Goal: Information Seeking & Learning: Learn about a topic

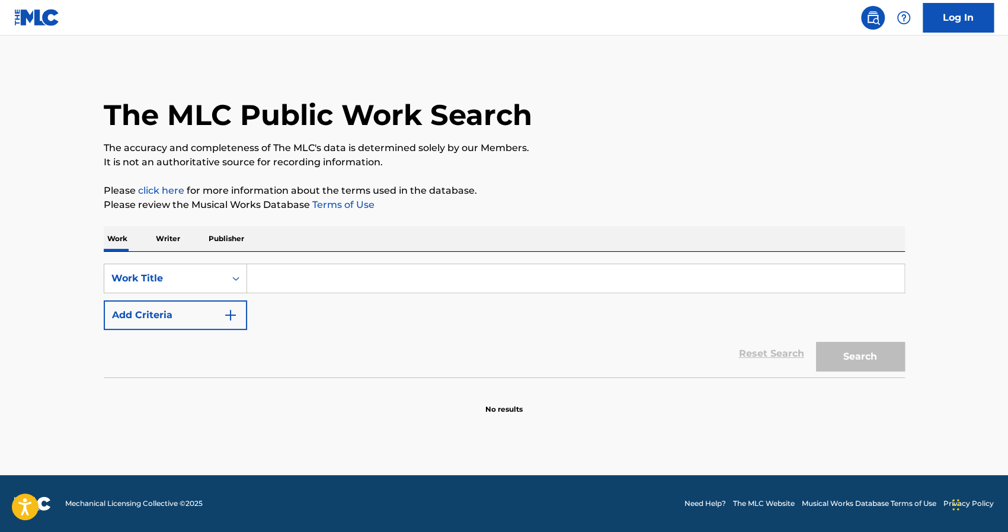
click at [263, 275] on input "Search Form" at bounding box center [575, 278] width 657 height 28
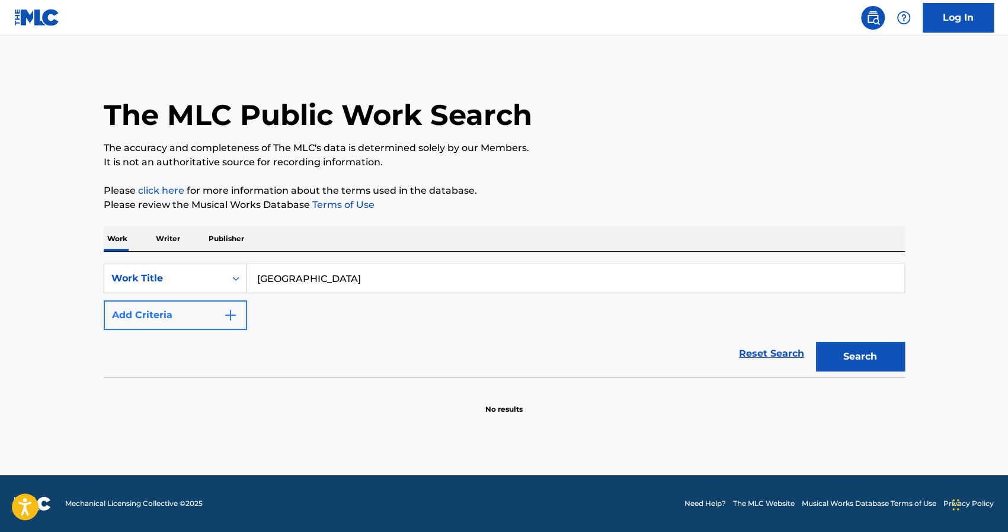
type input "[GEOGRAPHIC_DATA]"
click at [213, 308] on button "Add Criteria" at bounding box center [175, 315] width 143 height 30
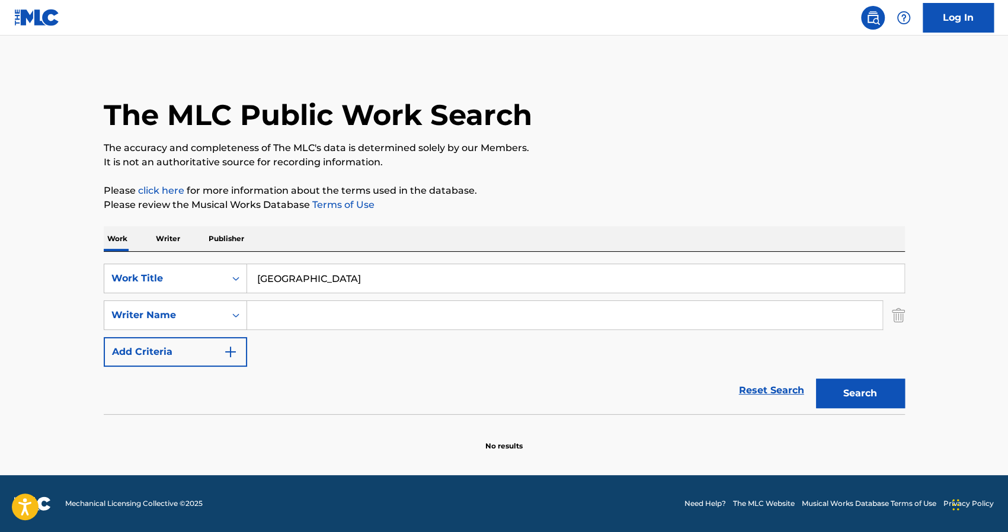
click at [281, 319] on input "Search Form" at bounding box center [564, 315] width 635 height 28
type input "TOOL"
click at [833, 390] on button "Search" at bounding box center [860, 393] width 89 height 30
click at [322, 323] on input "TOOL" at bounding box center [564, 315] width 635 height 28
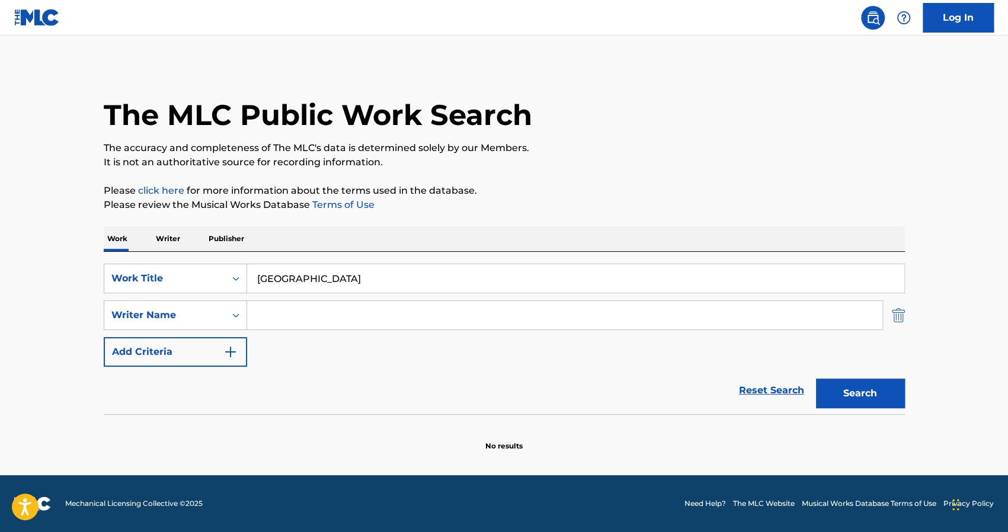
click at [897, 310] on img "Search Form" at bounding box center [897, 315] width 13 height 30
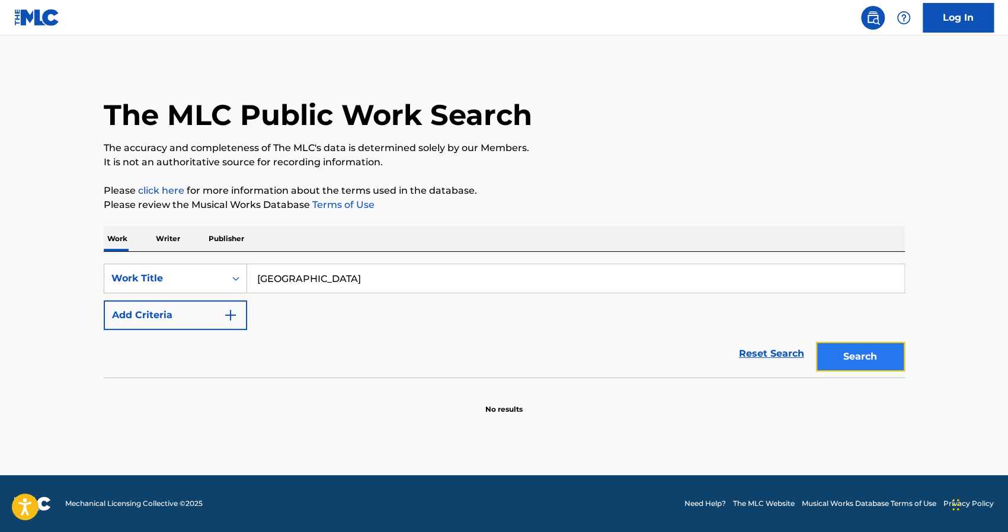
click at [861, 347] on button "Search" at bounding box center [860, 357] width 89 height 30
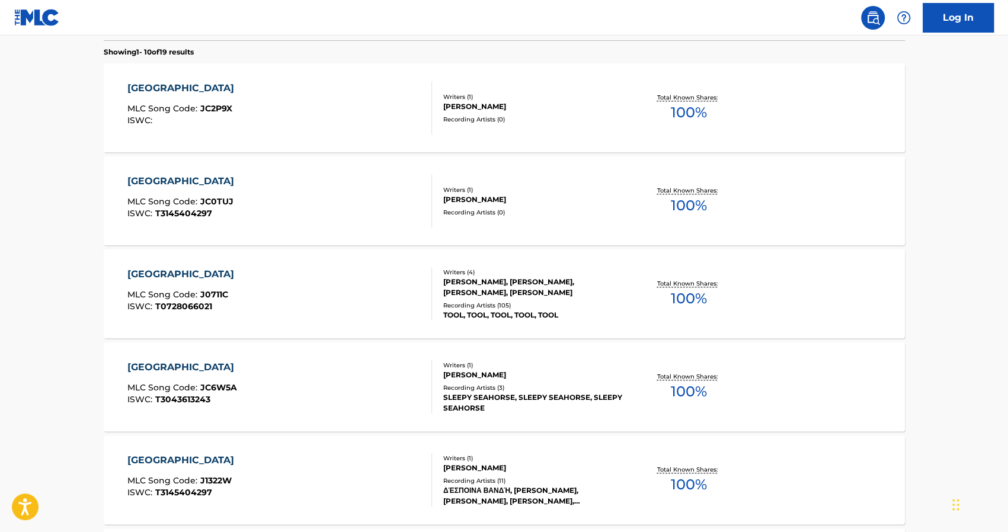
scroll to position [345, 0]
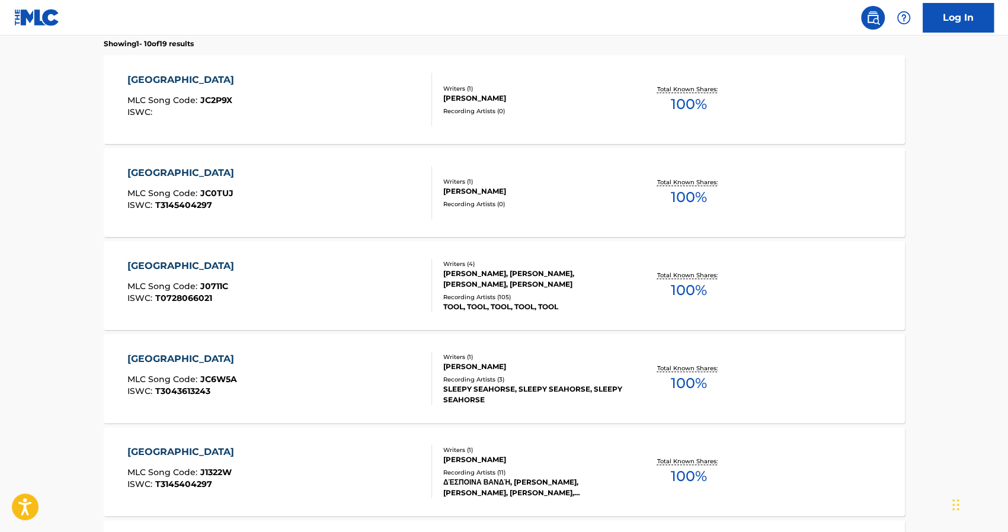
click at [155, 264] on div "[GEOGRAPHIC_DATA]" at bounding box center [183, 266] width 113 height 14
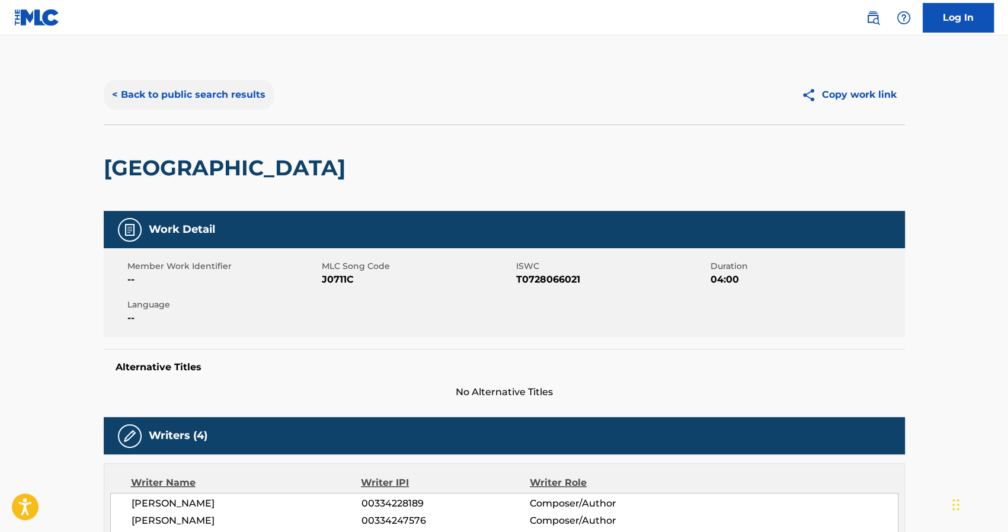
click at [220, 92] on button "< Back to public search results" at bounding box center [189, 95] width 170 height 30
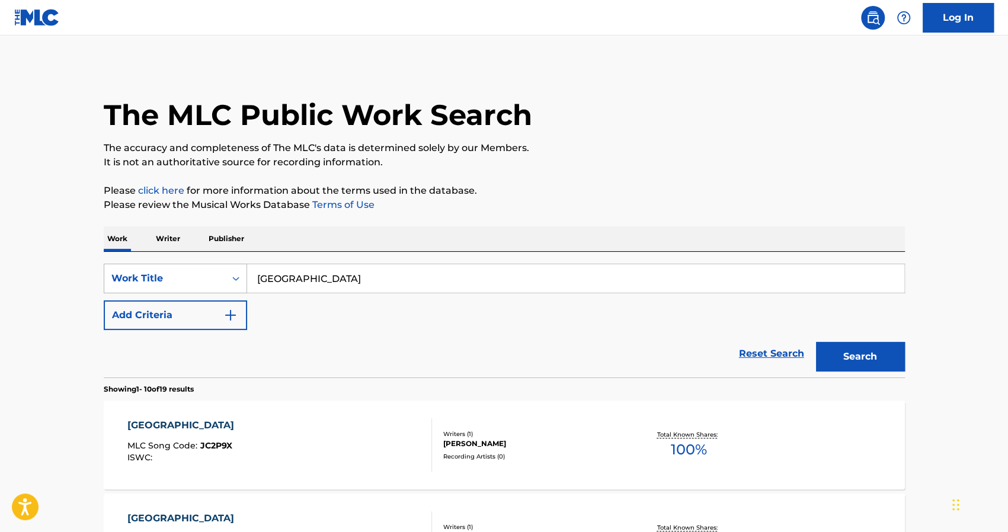
drag, startPoint x: 300, startPoint y: 275, endPoint x: 240, endPoint y: 275, distance: 59.2
click at [240, 275] on div "SearchWithCriteria16382486-1d7e-4091-a578-4fd2b33a1009 Work Title [GEOGRAPHIC_D…" at bounding box center [504, 279] width 801 height 30
type input "when the levee breaks"
click at [816, 342] on button "Search" at bounding box center [860, 357] width 89 height 30
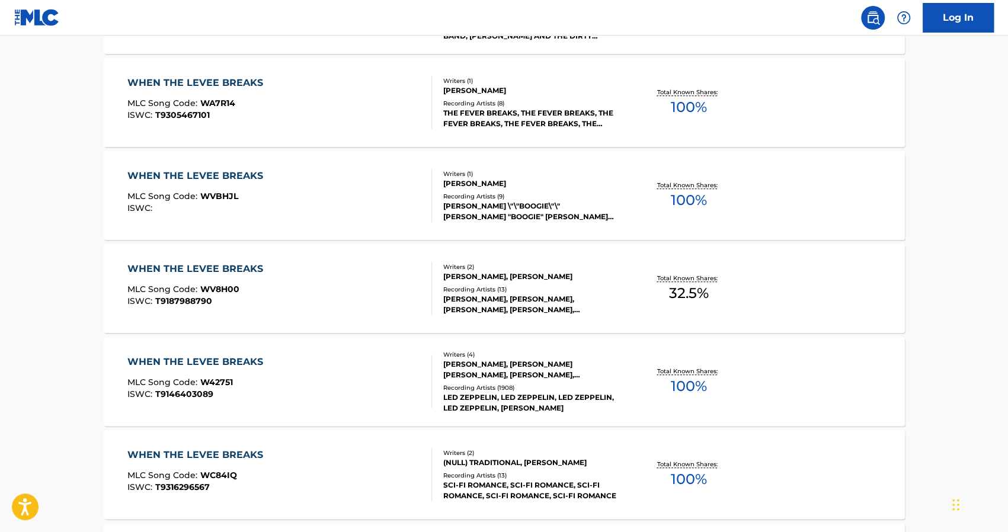
scroll to position [437, 0]
click at [200, 357] on div "WHEN THE LEVEE BREAKS" at bounding box center [198, 361] width 142 height 14
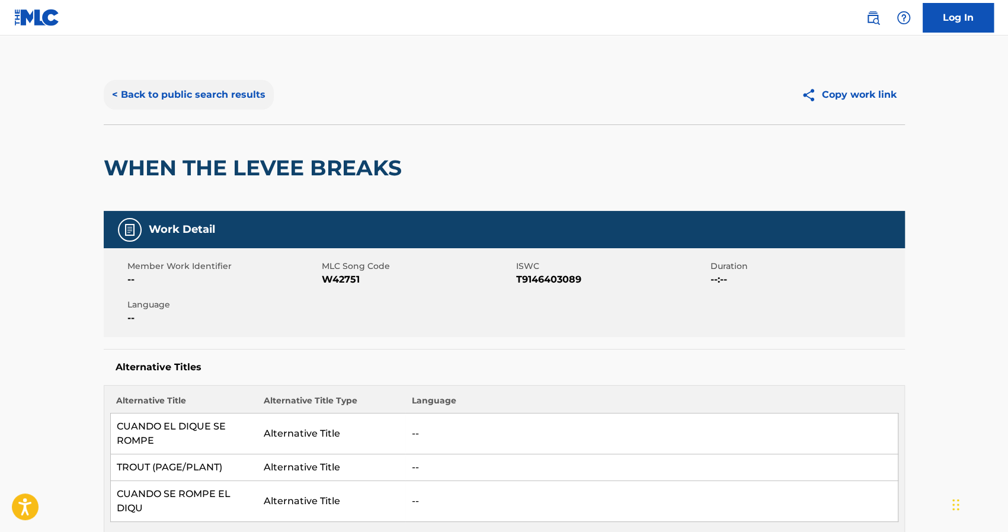
click at [201, 97] on button "< Back to public search results" at bounding box center [189, 95] width 170 height 30
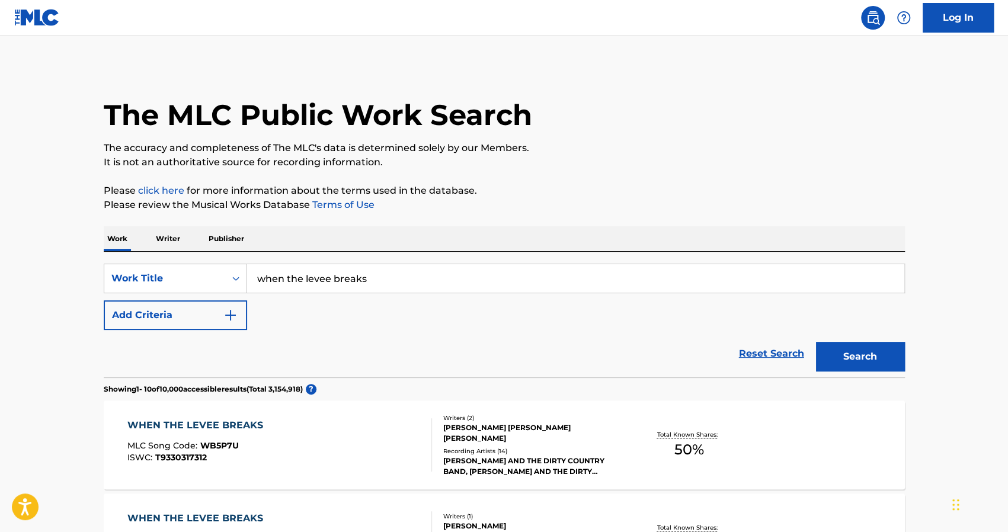
drag, startPoint x: 383, startPoint y: 272, endPoint x: 60, endPoint y: 303, distance: 324.3
paste input "[PERSON_NAME] walking"
type input "[PERSON_NAME] walking"
click at [816, 342] on button "Search" at bounding box center [860, 357] width 89 height 30
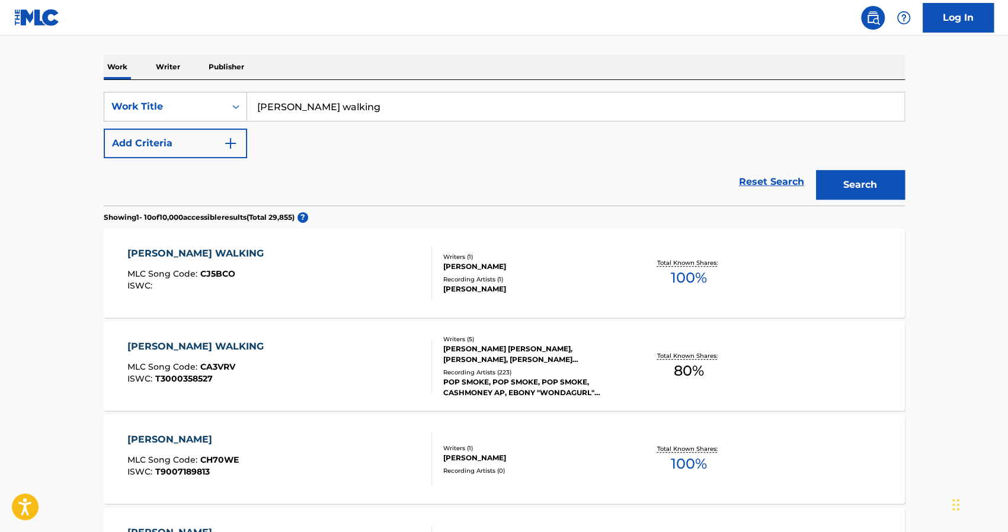
scroll to position [173, 0]
click at [193, 344] on div "[PERSON_NAME] WALKING" at bounding box center [198, 345] width 142 height 14
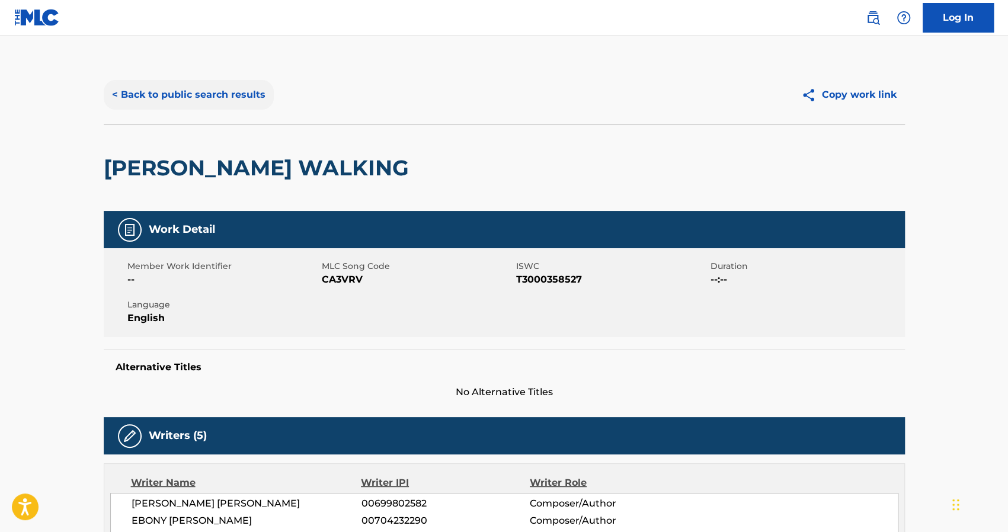
click at [201, 101] on button "< Back to public search results" at bounding box center [189, 95] width 170 height 30
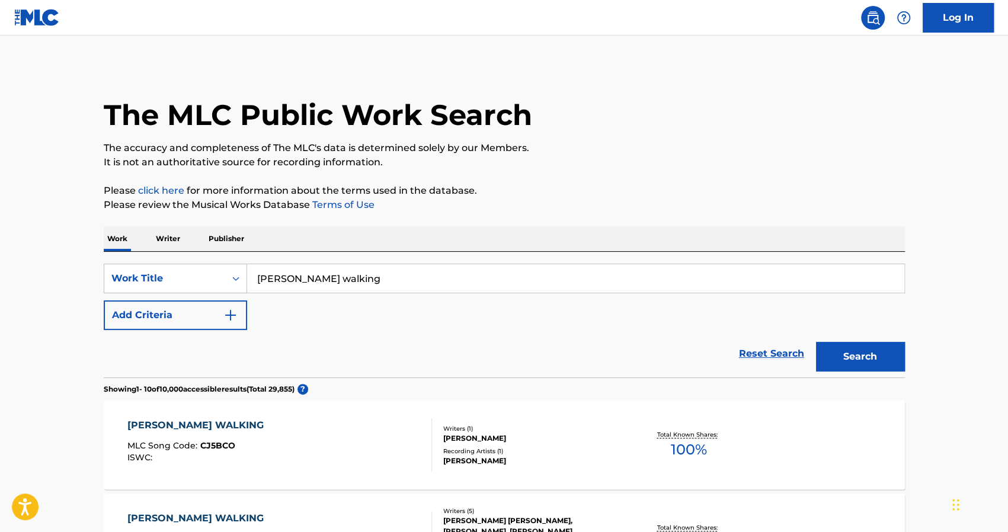
scroll to position [173, 0]
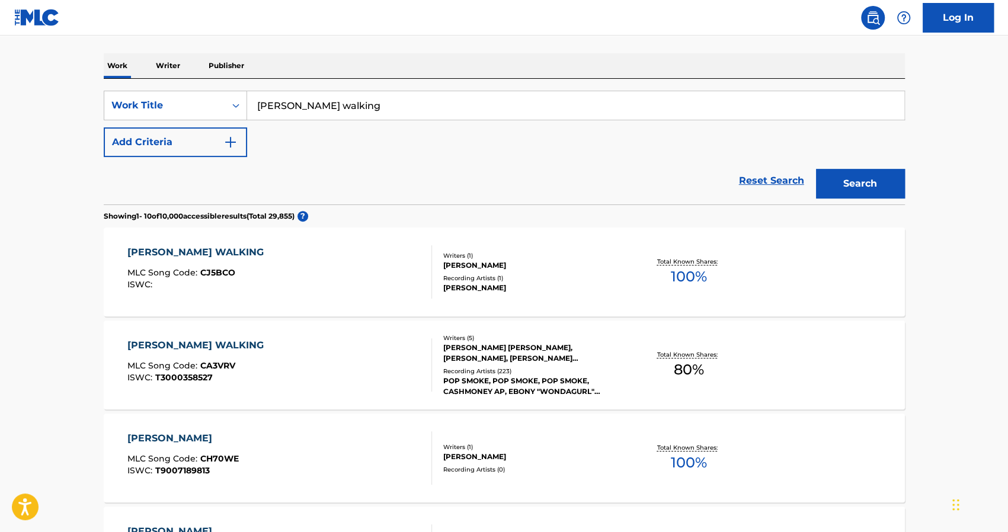
drag, startPoint x: 363, startPoint y: 112, endPoint x: 239, endPoint y: 125, distance: 124.5
click at [239, 125] on div "SearchWithCriteria16382486-1d7e-4091-a578-4fd2b33a1009 Work Title [PERSON_NAME]…" at bounding box center [504, 124] width 801 height 66
type input "welcome to the party"
click at [816, 169] on button "Search" at bounding box center [860, 184] width 89 height 30
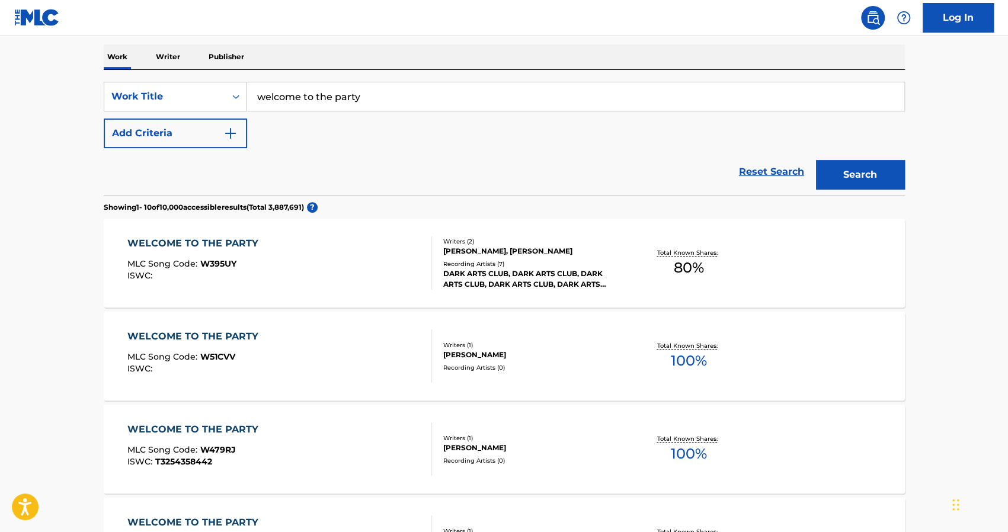
scroll to position [0, 0]
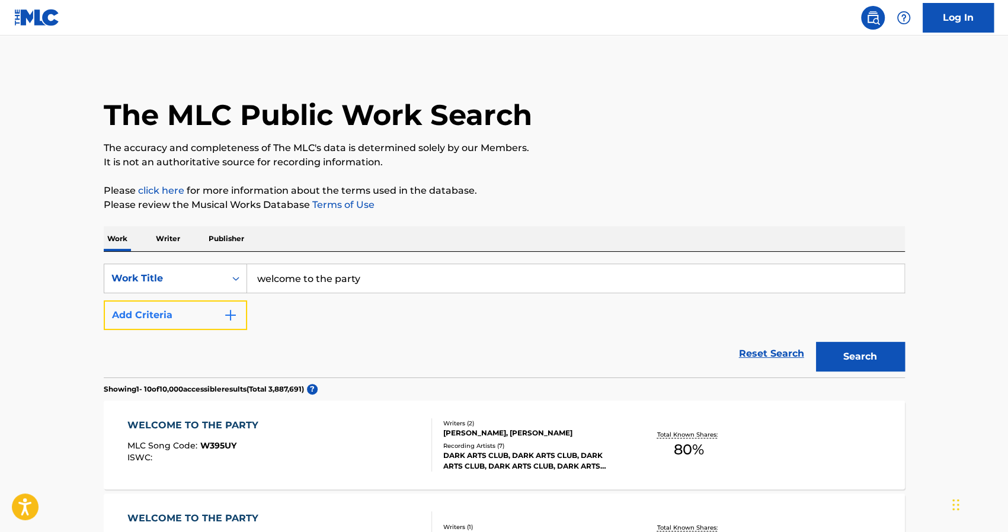
click at [179, 315] on button "Add Criteria" at bounding box center [175, 315] width 143 height 30
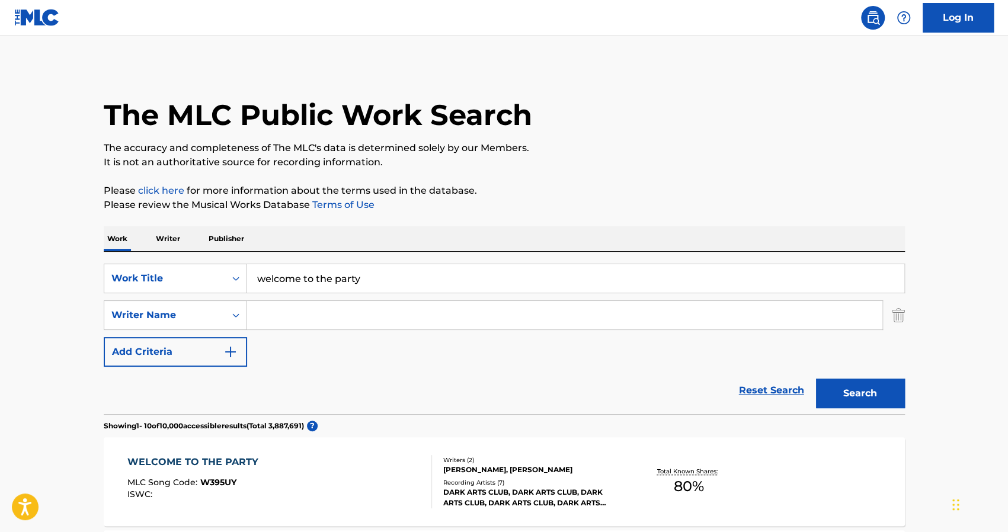
click at [304, 318] on input "Search Form" at bounding box center [564, 315] width 635 height 28
type input "pop smoke"
click at [816, 378] on button "Search" at bounding box center [860, 393] width 89 height 30
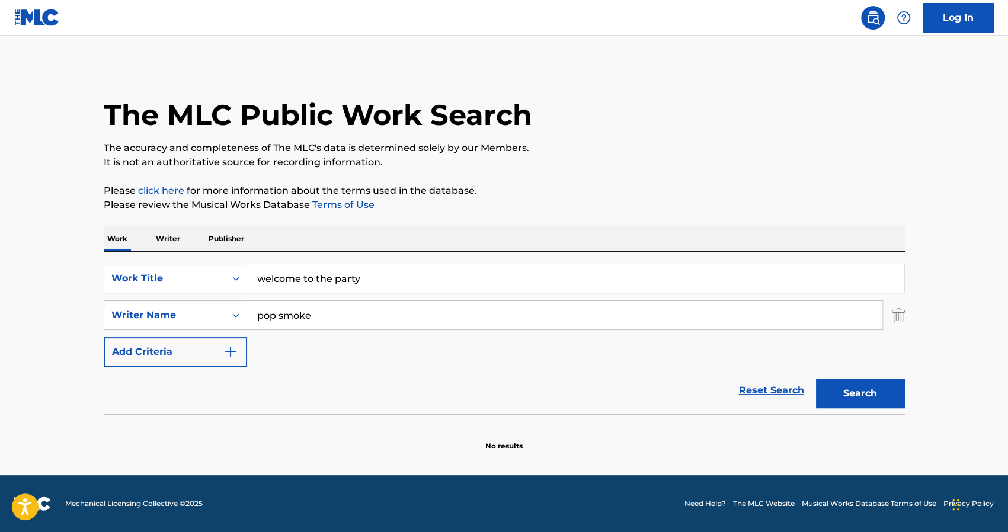
click at [326, 306] on input "pop smoke" at bounding box center [564, 315] width 635 height 28
click at [893, 317] on img "Search Form" at bounding box center [897, 315] width 13 height 30
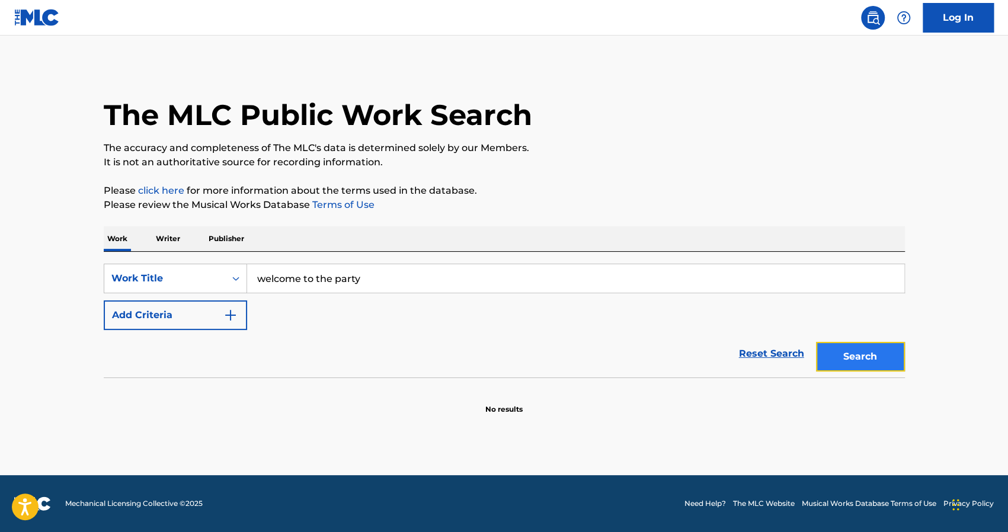
click at [880, 353] on button "Search" at bounding box center [860, 357] width 89 height 30
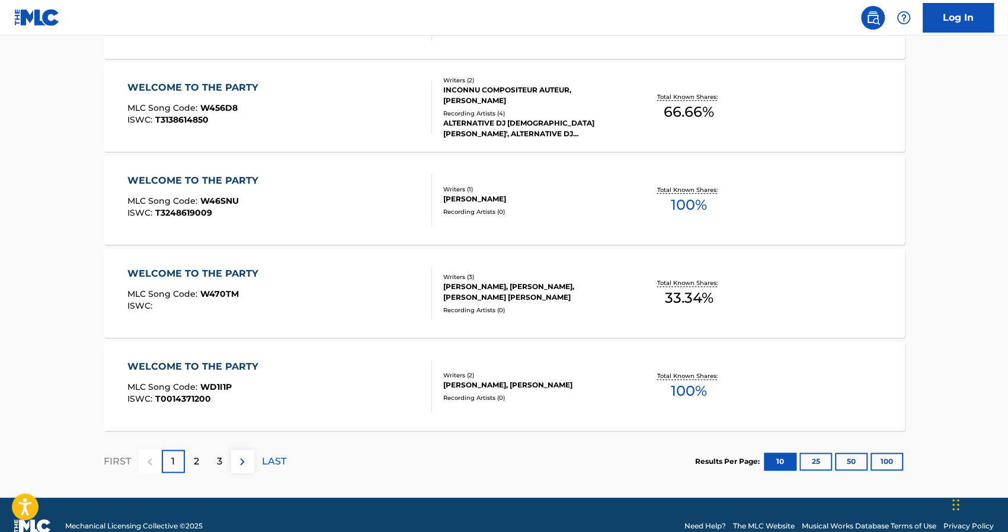
scroll to position [896, 0]
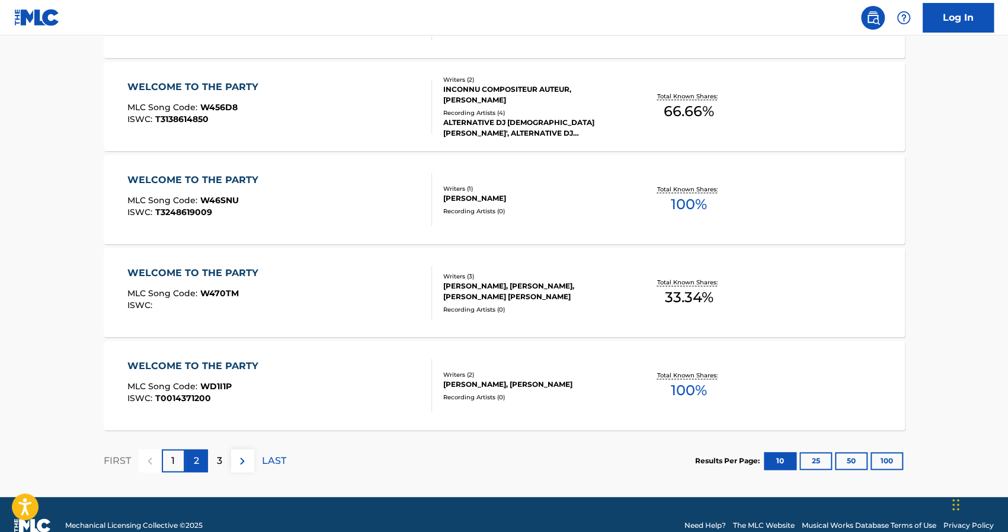
click at [197, 450] on div "2" at bounding box center [196, 460] width 23 height 23
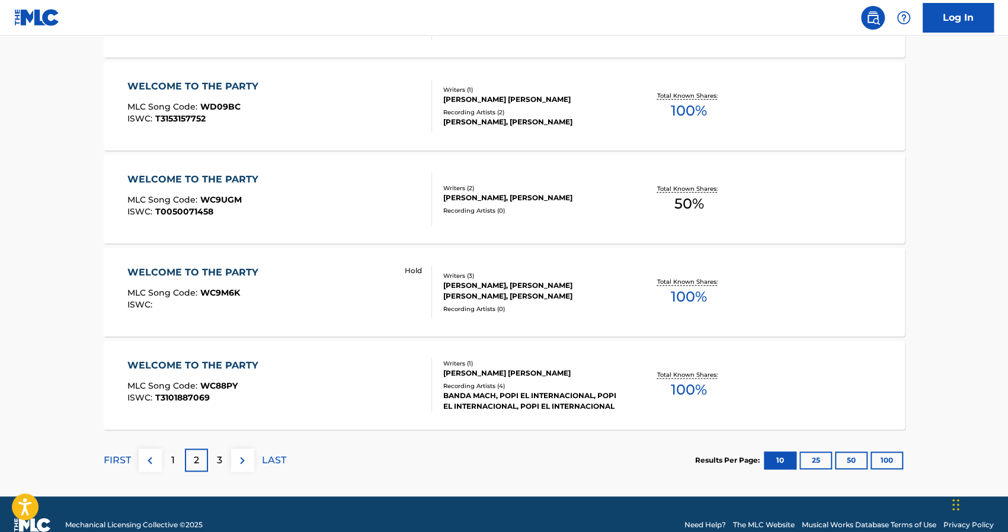
scroll to position [918, 0]
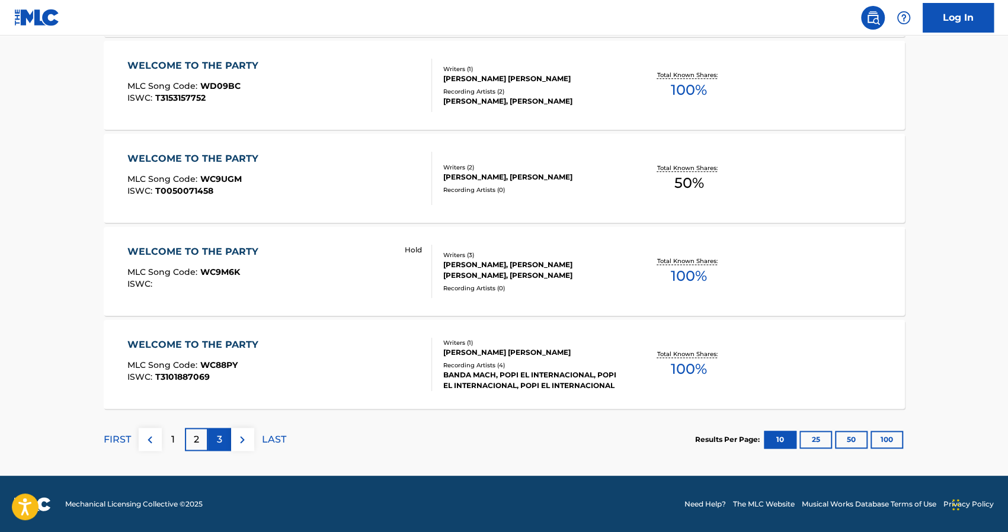
click at [217, 429] on div "3" at bounding box center [219, 439] width 23 height 23
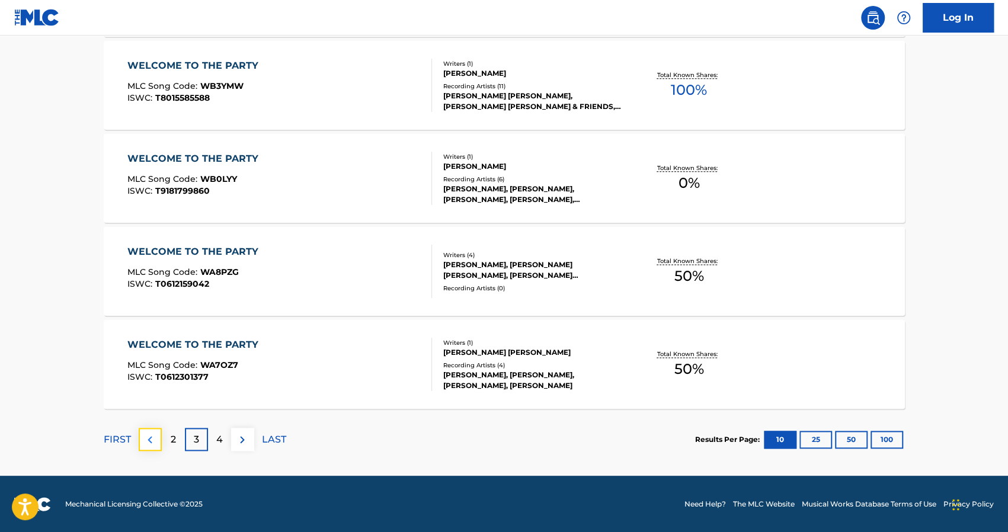
click at [154, 438] on img at bounding box center [150, 439] width 14 height 14
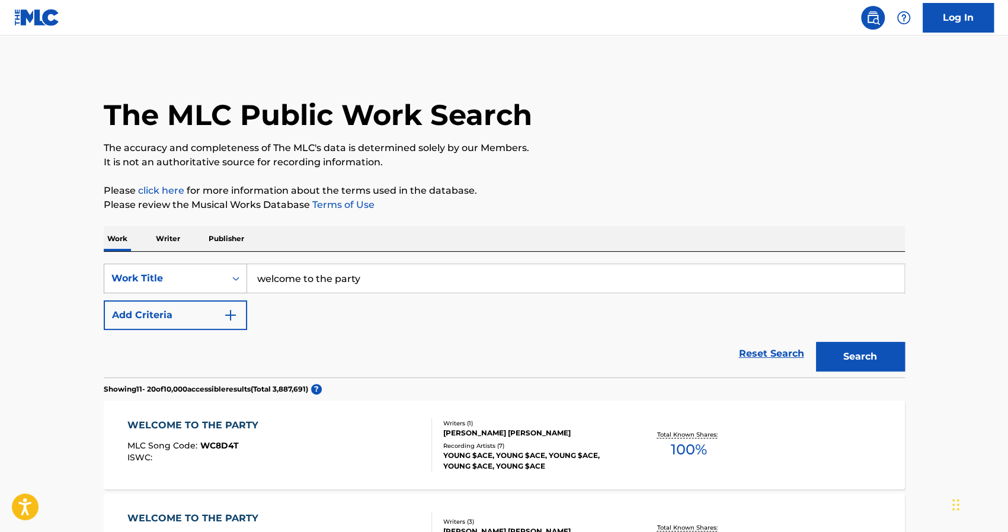
drag, startPoint x: 358, startPoint y: 288, endPoint x: 199, endPoint y: 265, distance: 160.9
click at [199, 265] on div "SearchWithCriteria16382486-1d7e-4091-a578-4fd2b33a1009 Work Title welcome to th…" at bounding box center [504, 279] width 801 height 30
type input "dior"
click at [816, 342] on button "Search" at bounding box center [860, 357] width 89 height 30
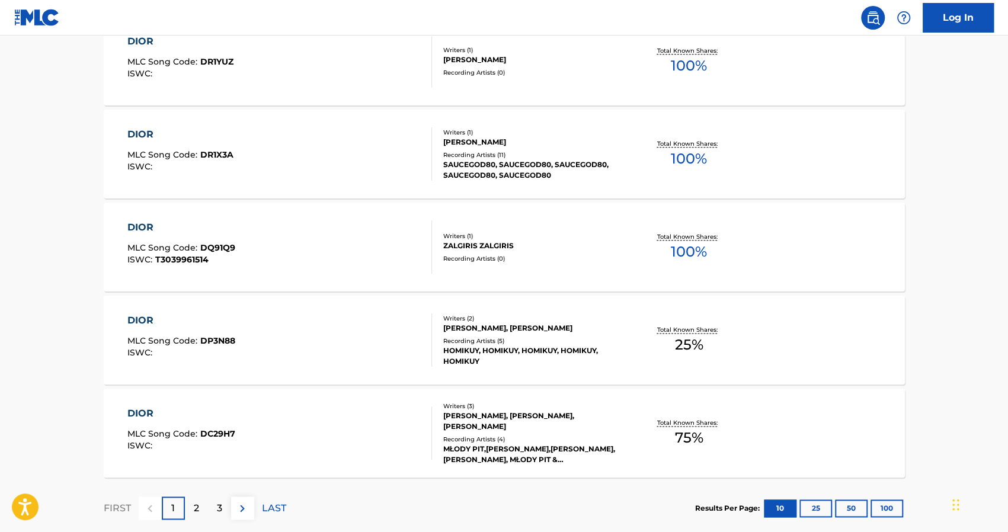
scroll to position [854, 0]
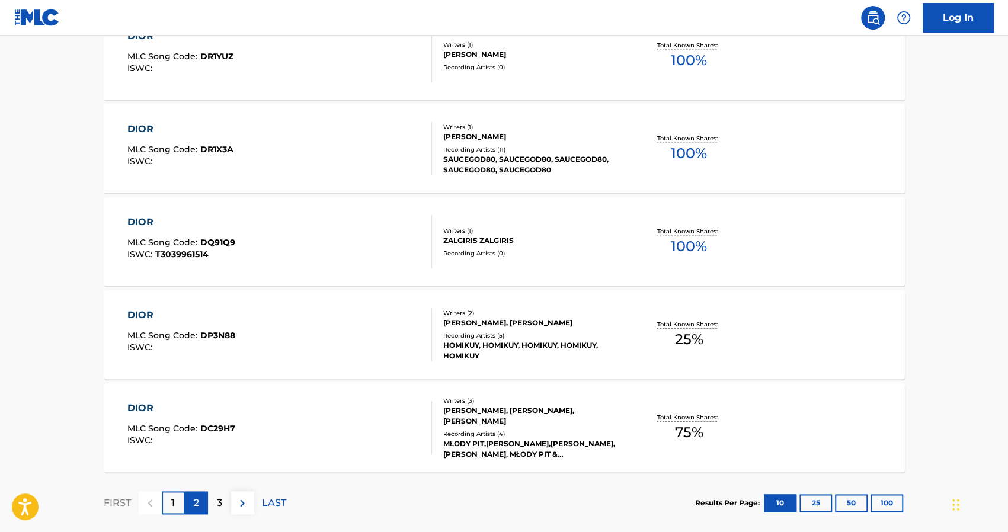
click at [198, 492] on div "2" at bounding box center [196, 502] width 23 height 23
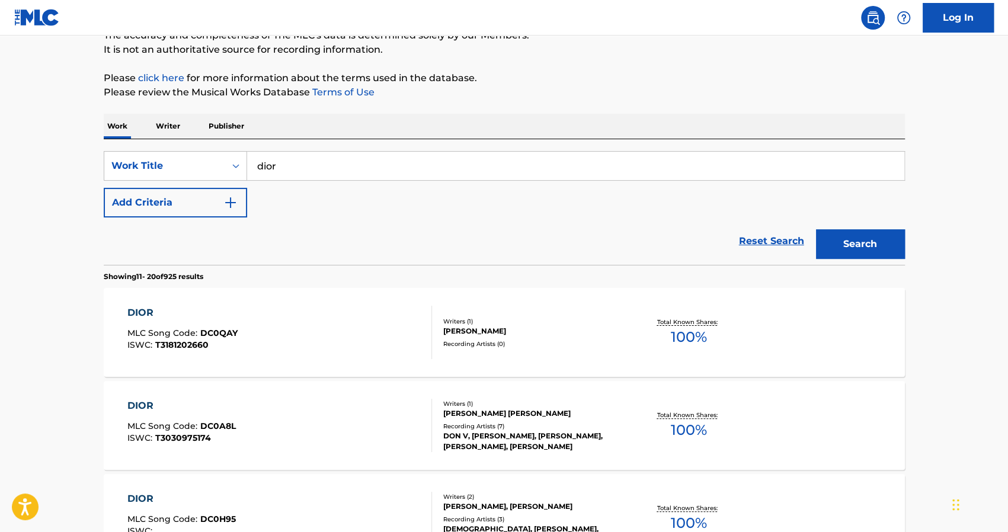
scroll to position [111, 0]
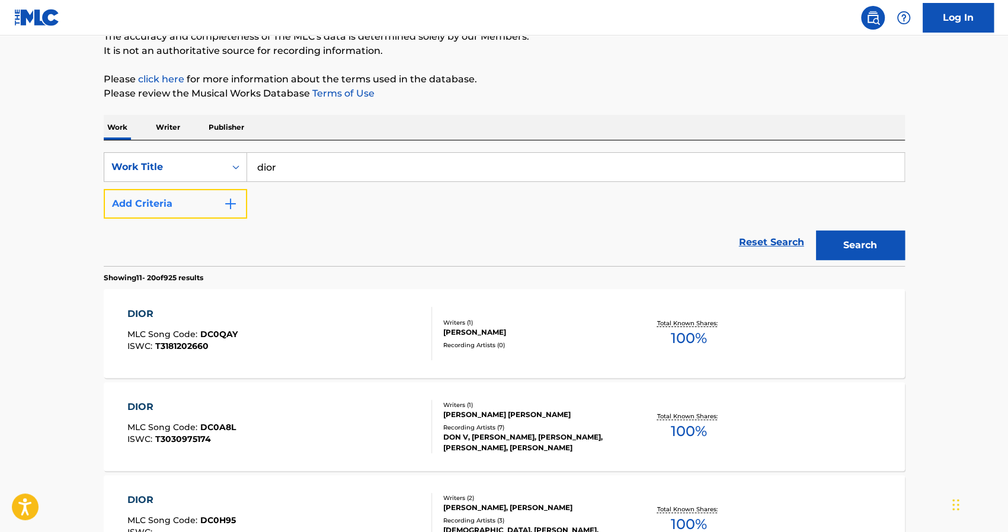
click at [187, 193] on button "Add Criteria" at bounding box center [175, 204] width 143 height 30
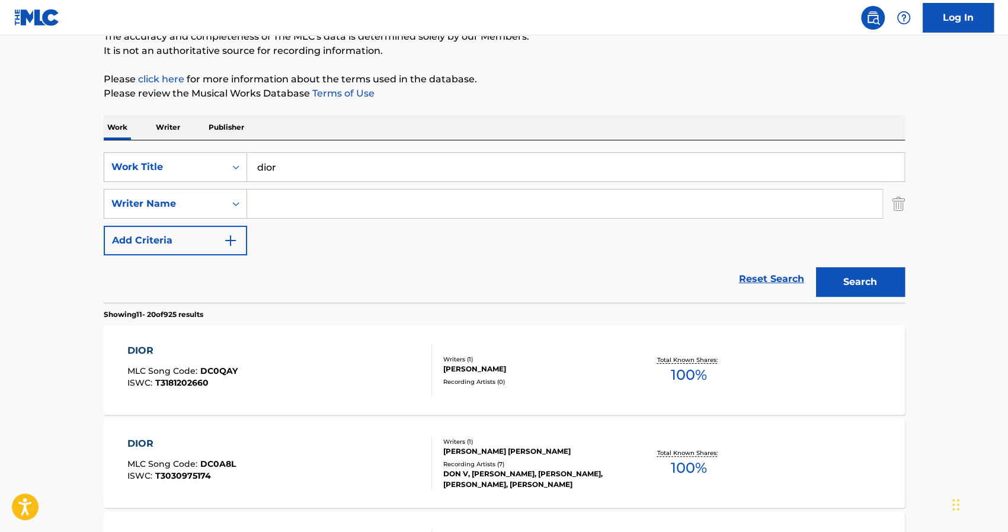
click at [280, 204] on input "Search Form" at bounding box center [564, 204] width 635 height 28
type input "[PERSON_NAME]"
click at [816, 267] on button "Search" at bounding box center [860, 282] width 89 height 30
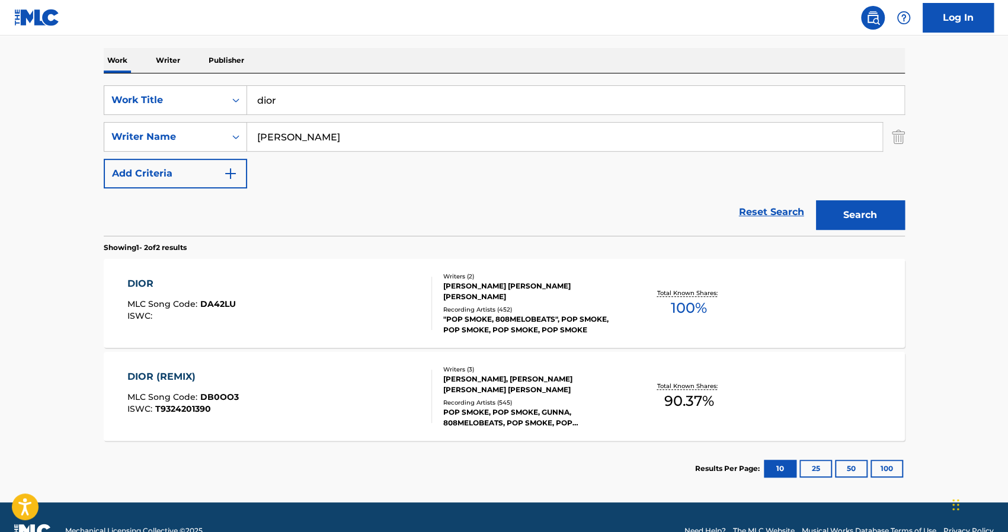
scroll to position [179, 0]
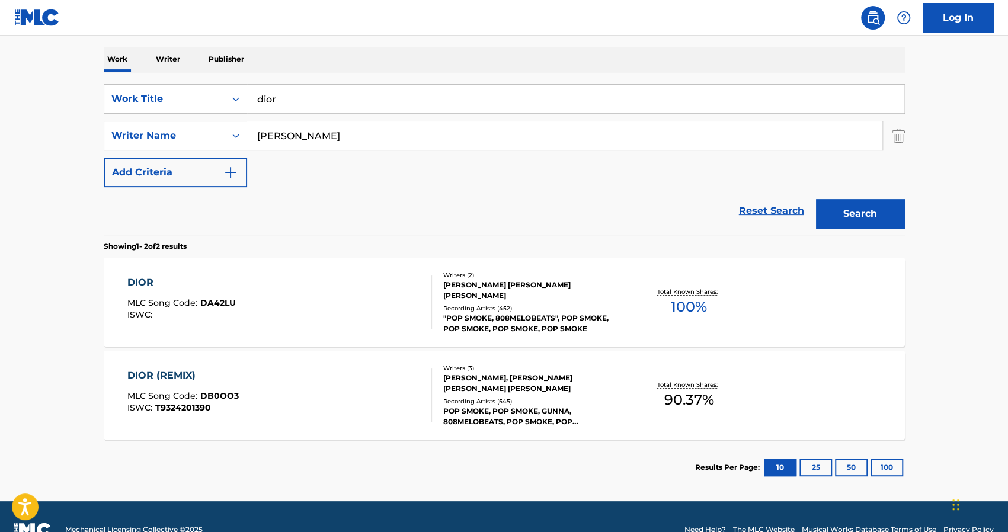
click at [207, 281] on div "DIOR" at bounding box center [181, 282] width 108 height 14
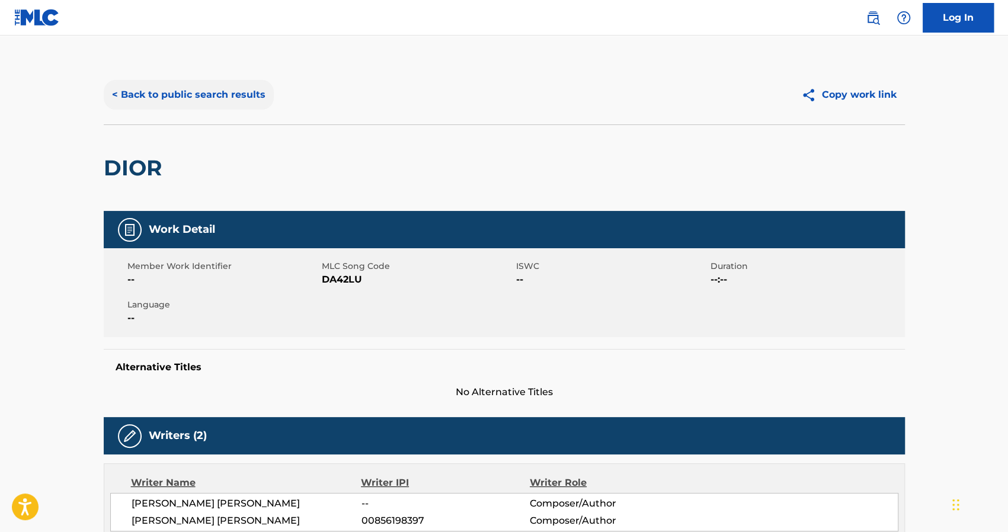
click at [166, 80] on button "< Back to public search results" at bounding box center [189, 95] width 170 height 30
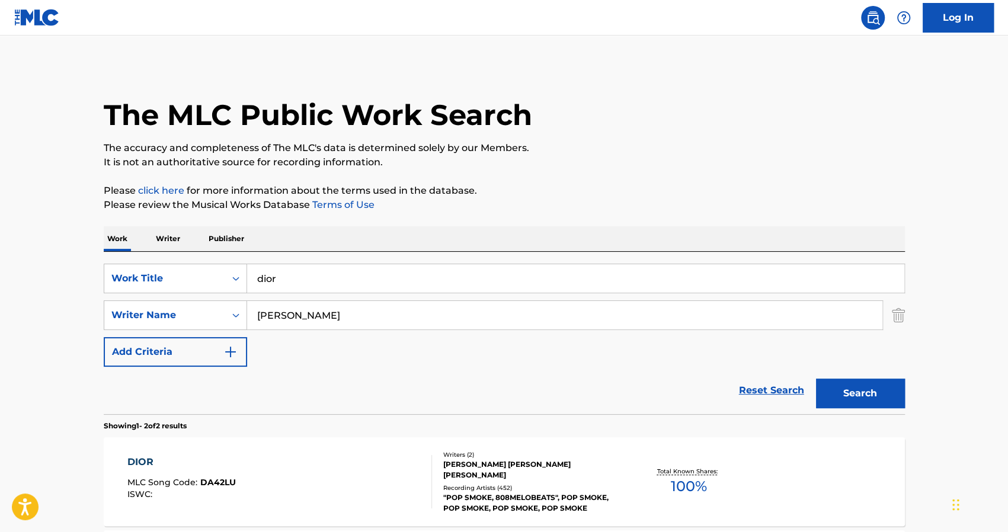
scroll to position [137, 0]
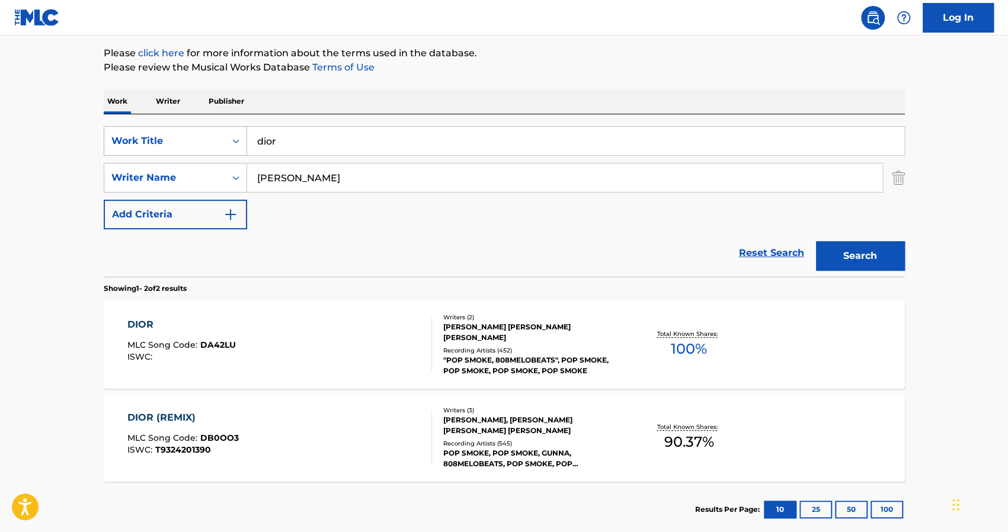
drag, startPoint x: 288, startPoint y: 144, endPoint x: 209, endPoint y: 137, distance: 79.7
click at [209, 137] on div "SearchWithCriteria16382486-1d7e-4091-a578-4fd2b33a1009 Work Title dior" at bounding box center [504, 141] width 801 height 30
type input "homecoming"
drag, startPoint x: 348, startPoint y: 174, endPoint x: 233, endPoint y: 178, distance: 115.0
click at [233, 178] on div "SearchWithCriteria0977ecbe-6378-4b14-b79d-0532d4b898c5 Writer Name [PERSON_NAME]" at bounding box center [504, 178] width 801 height 30
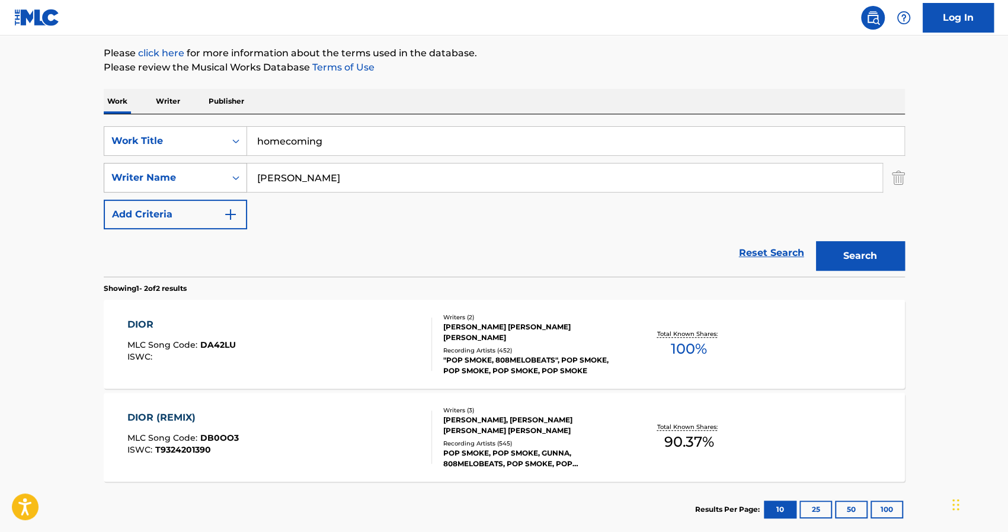
click at [816, 241] on button "Search" at bounding box center [860, 256] width 89 height 30
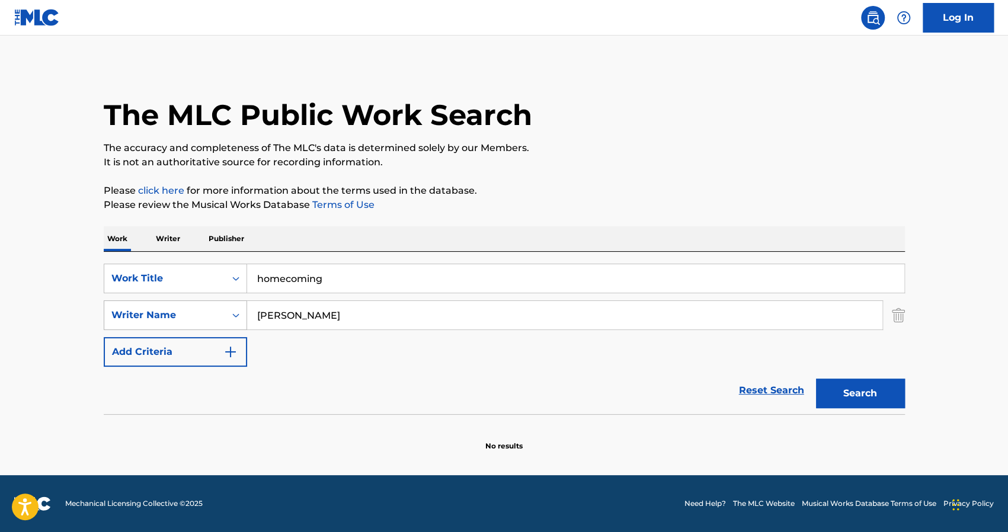
scroll to position [0, 0]
type input "[PERSON_NAME]"
click at [816, 378] on button "Search" at bounding box center [860, 393] width 89 height 30
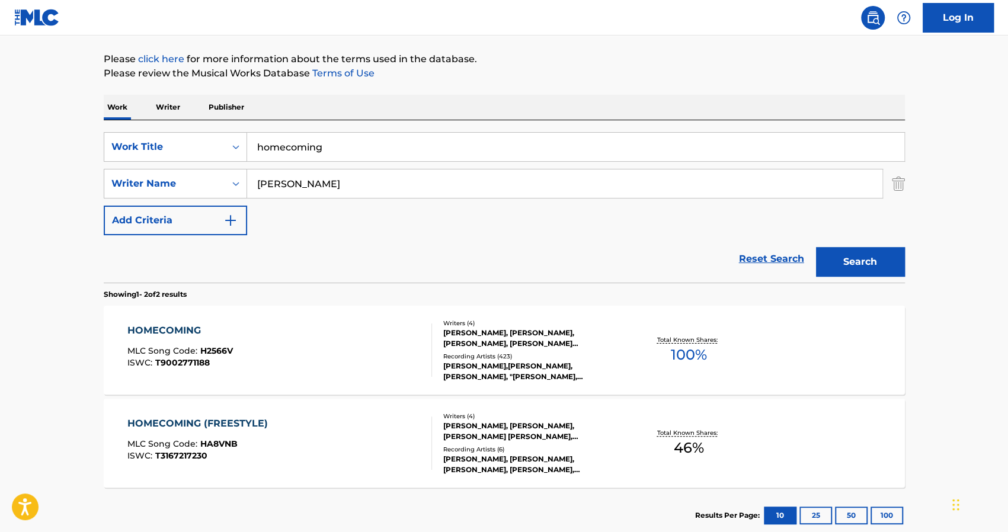
scroll to position [205, 0]
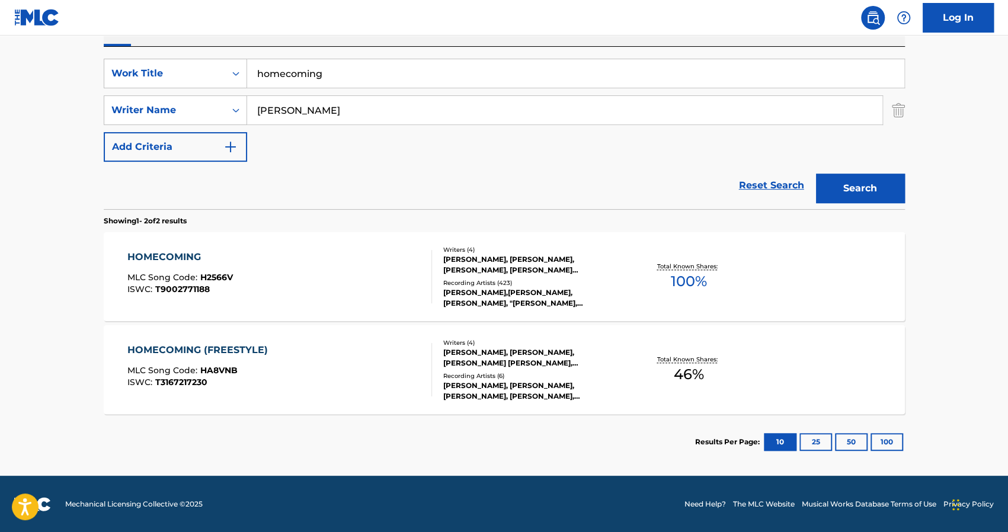
click at [168, 255] on div "HOMECOMING" at bounding box center [179, 257] width 105 height 14
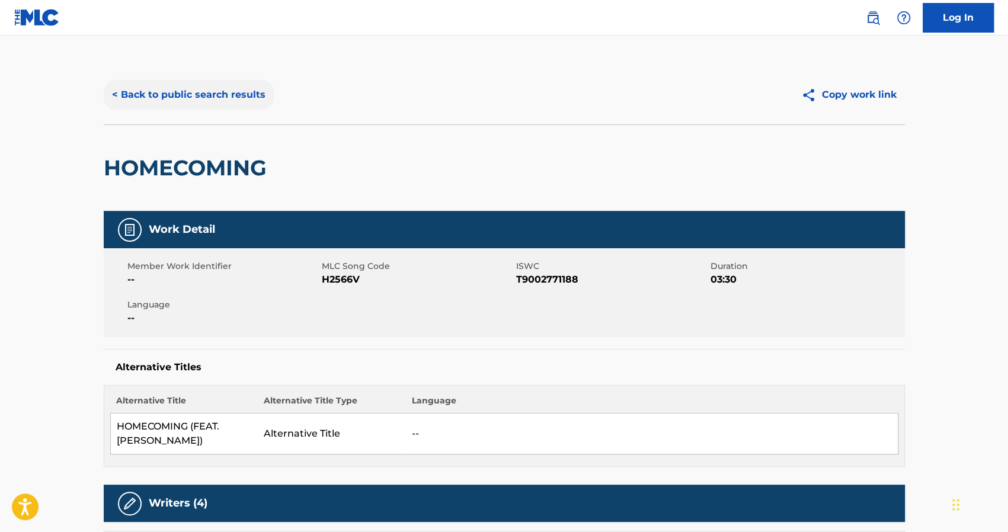
click at [212, 104] on button "< Back to public search results" at bounding box center [189, 95] width 170 height 30
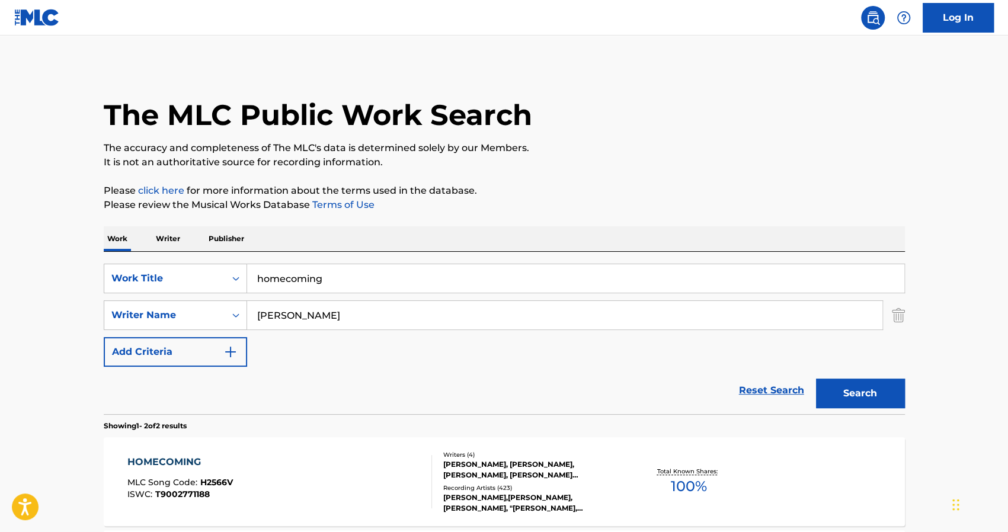
scroll to position [137, 0]
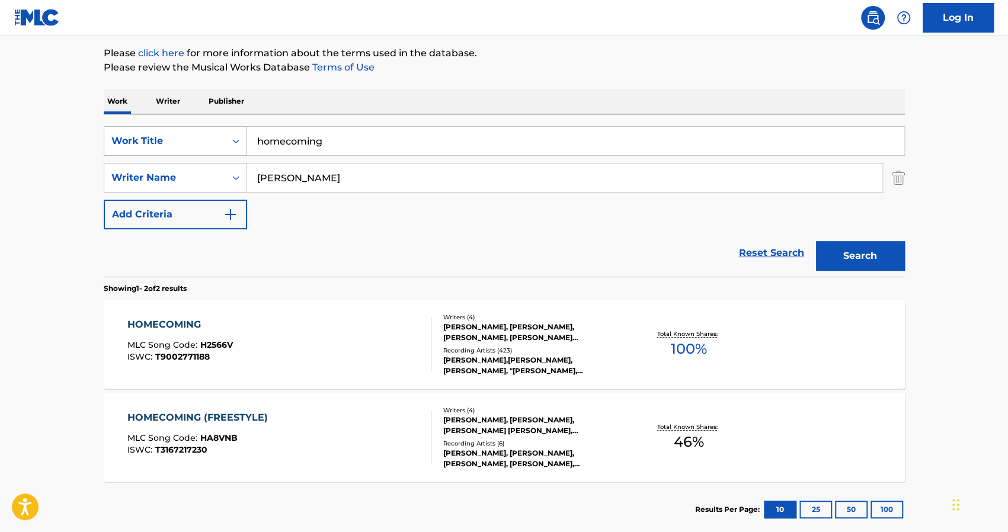
drag, startPoint x: 335, startPoint y: 140, endPoint x: 227, endPoint y: 145, distance: 107.9
click at [227, 145] on div "SearchWithCriteria16382486-1d7e-4091-a578-4fd2b33a1009 Work Title homecoming" at bounding box center [504, 141] width 801 height 30
type input "red snow"
click at [281, 168] on input "[PERSON_NAME]" at bounding box center [564, 177] width 635 height 28
type input "g her"
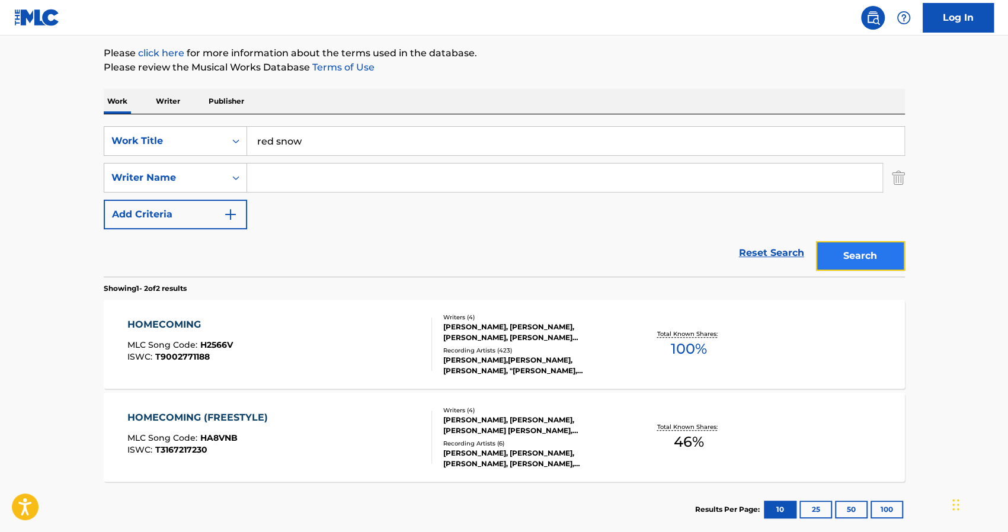
click at [900, 252] on button "Search" at bounding box center [860, 256] width 89 height 30
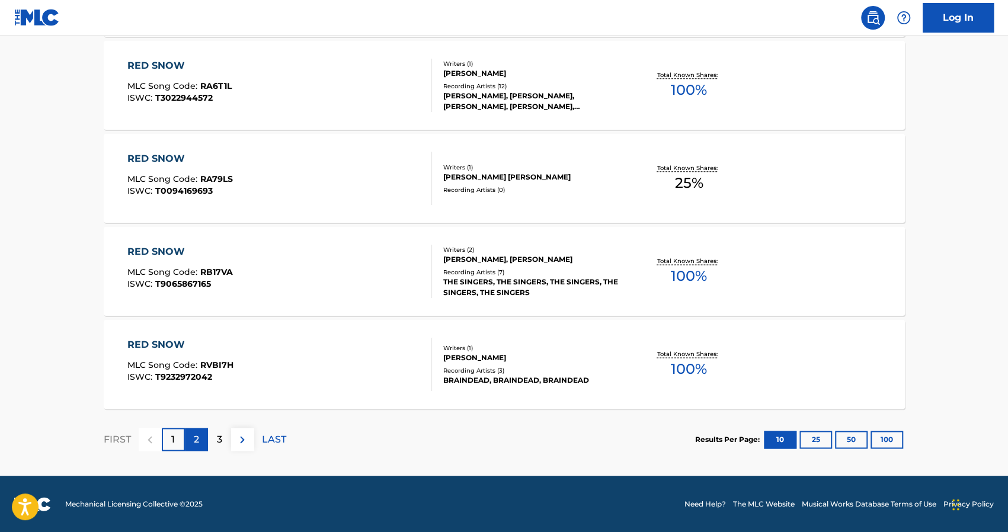
click at [206, 435] on div "2" at bounding box center [196, 439] width 23 height 23
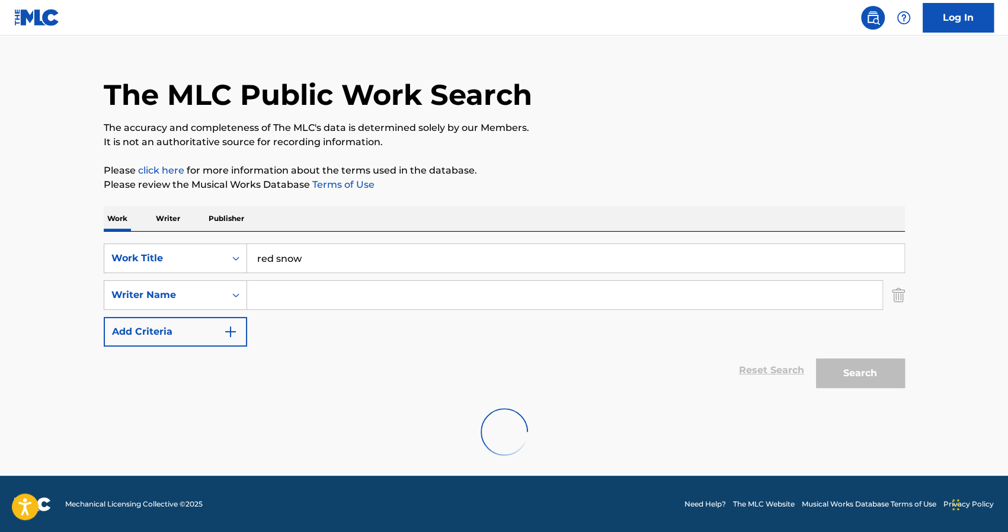
scroll to position [954, 0]
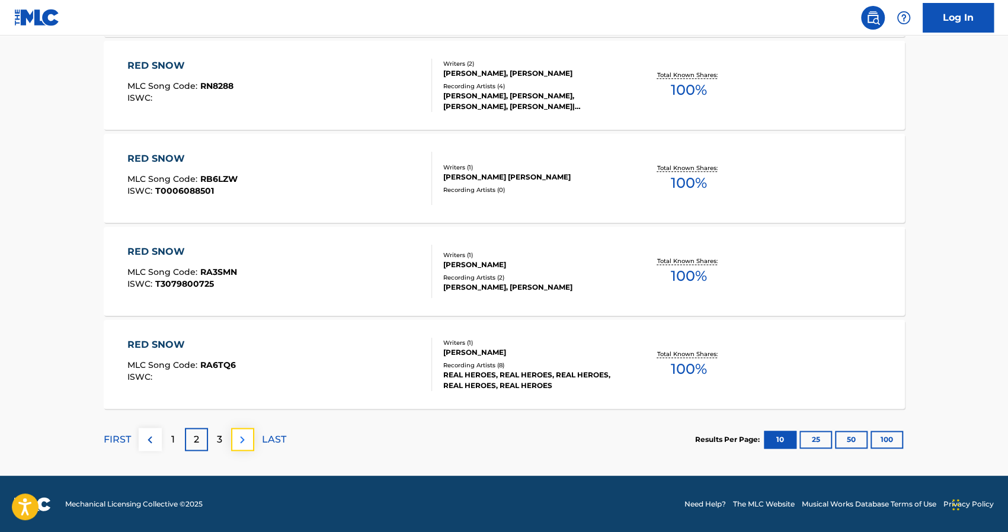
click at [235, 441] on img at bounding box center [242, 439] width 14 height 14
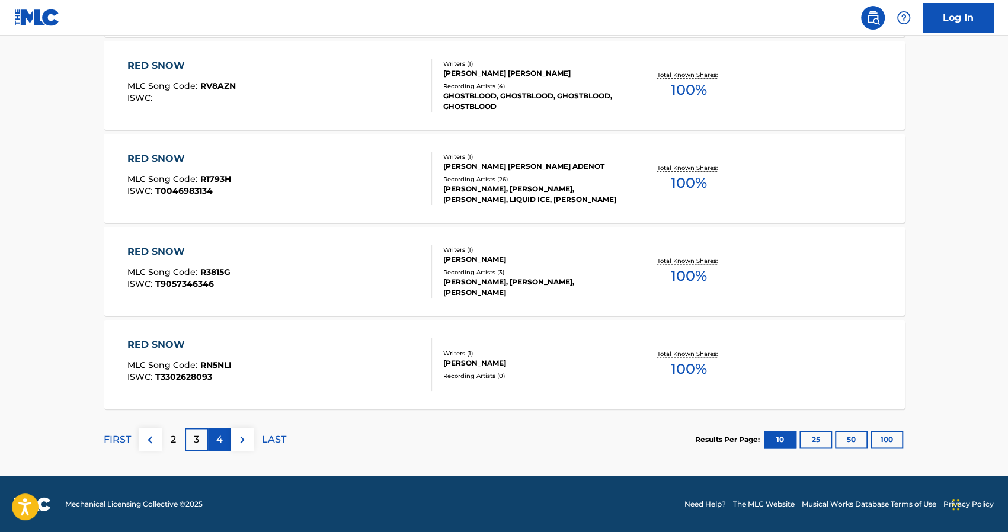
scroll to position [936, 0]
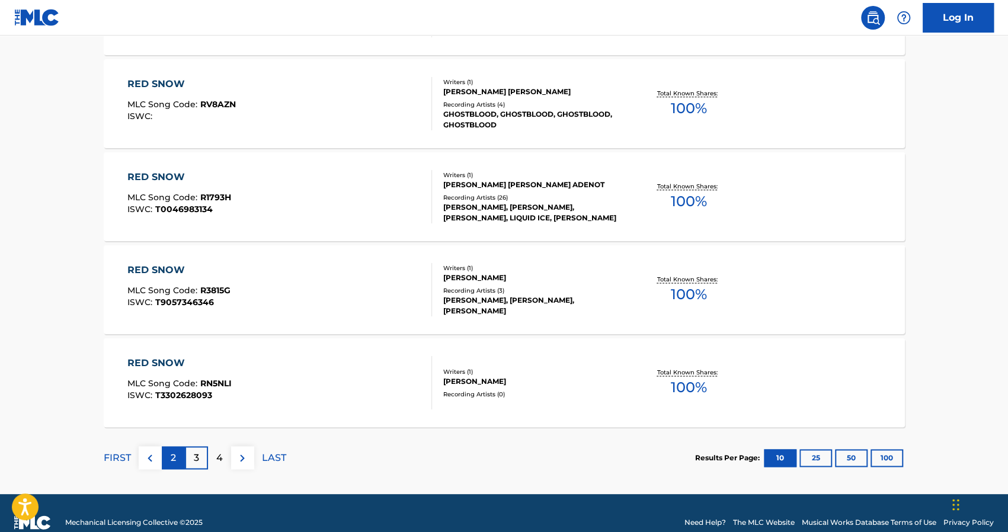
click at [172, 458] on p "2" at bounding box center [173, 458] width 5 height 14
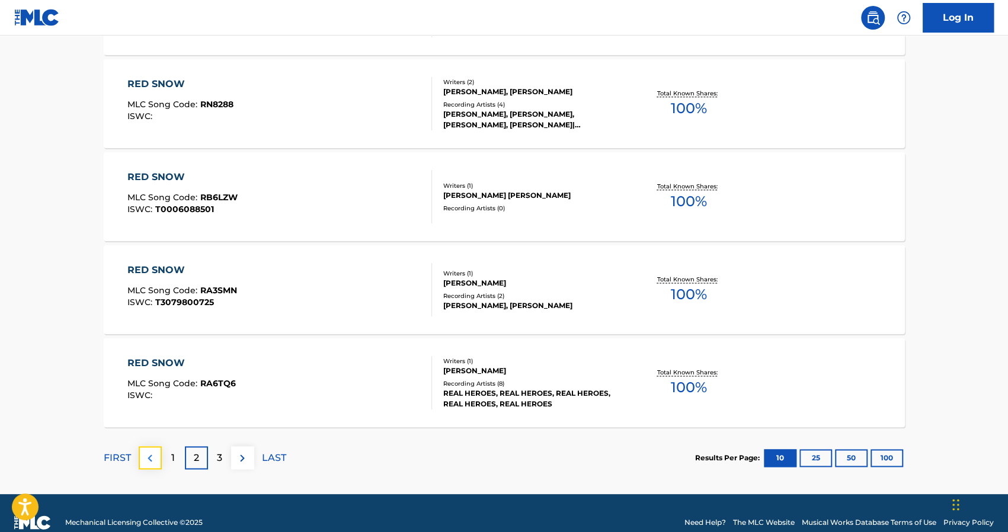
click at [147, 455] on img at bounding box center [150, 458] width 14 height 14
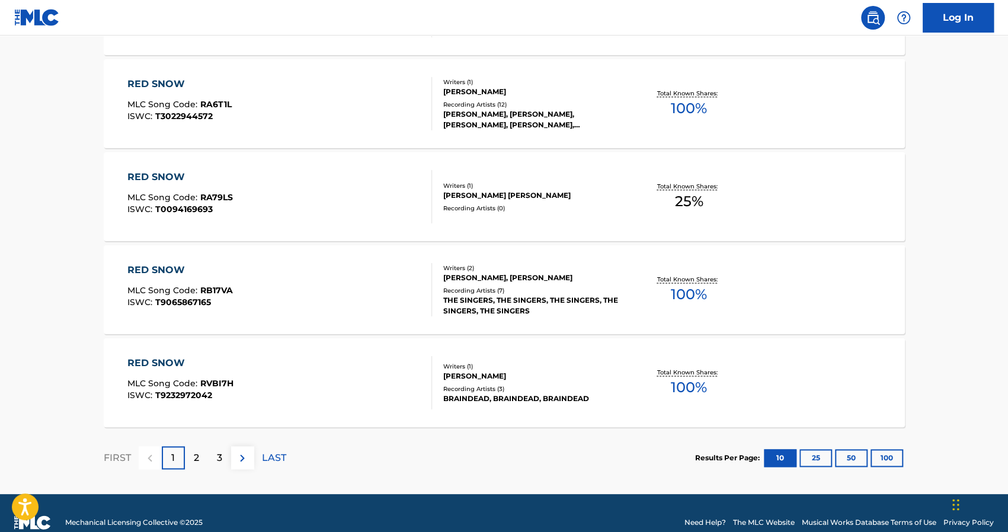
click at [165, 458] on div "1" at bounding box center [173, 457] width 23 height 23
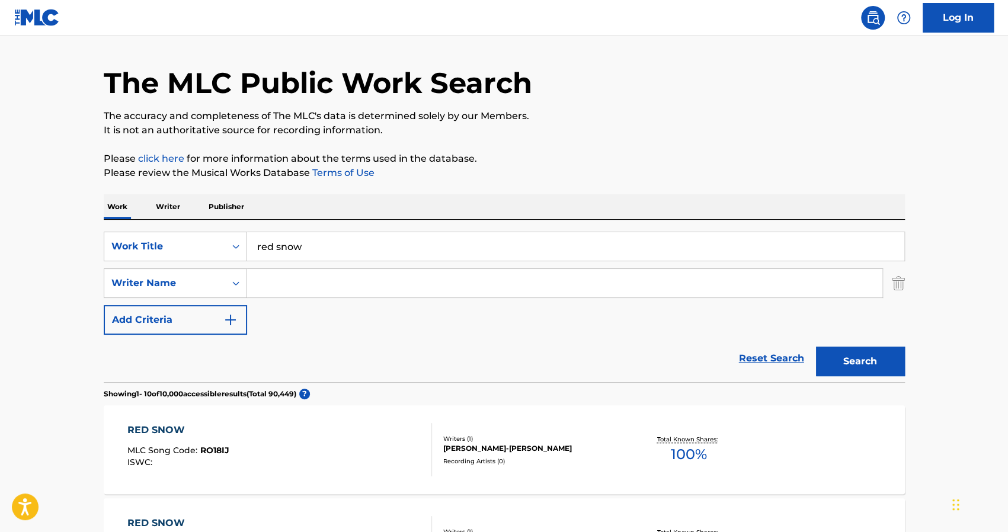
scroll to position [0, 0]
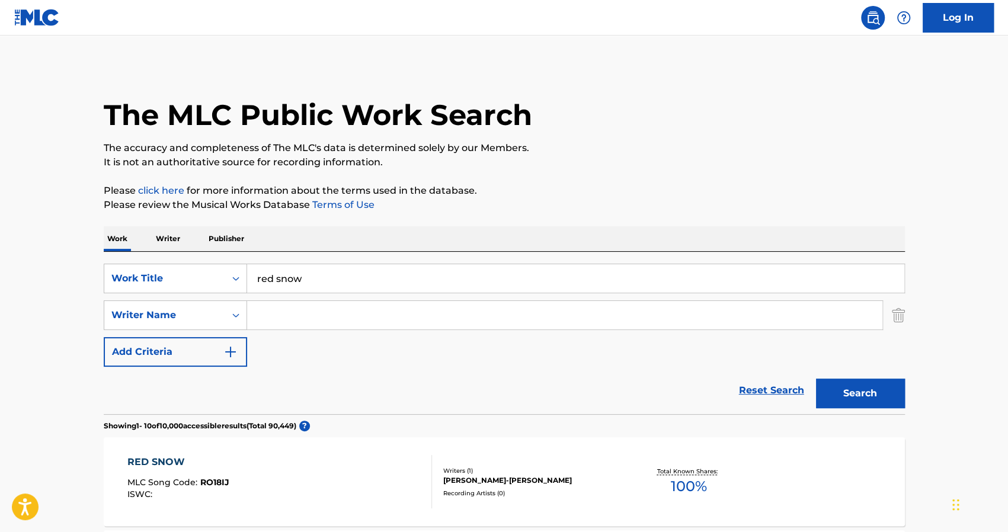
click at [288, 309] on input "Search Form" at bounding box center [564, 315] width 635 height 28
type input "[PERSON_NAME]"
click at [816, 378] on button "Search" at bounding box center [860, 393] width 89 height 30
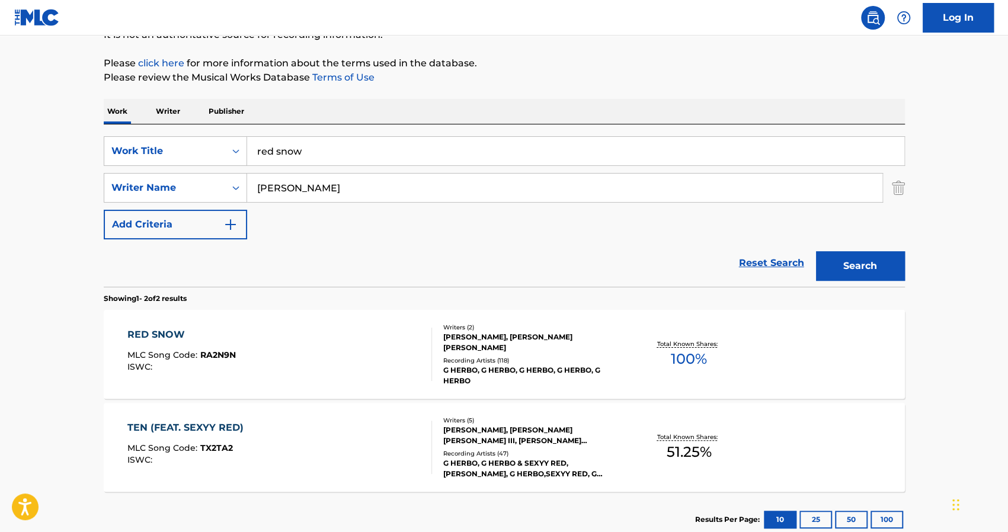
scroll to position [128, 0]
click at [168, 328] on div "RED SNOW" at bounding box center [181, 334] width 108 height 14
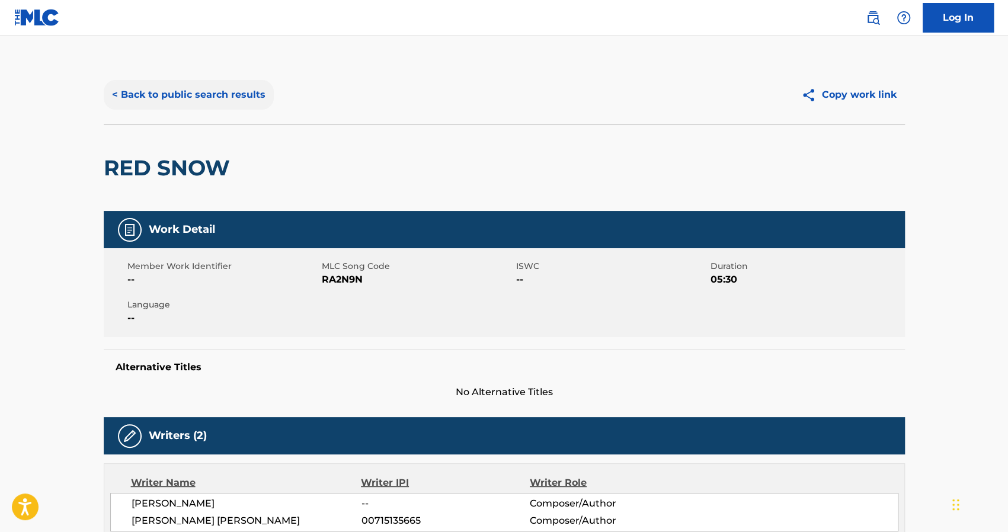
click at [162, 99] on button "< Back to public search results" at bounding box center [189, 95] width 170 height 30
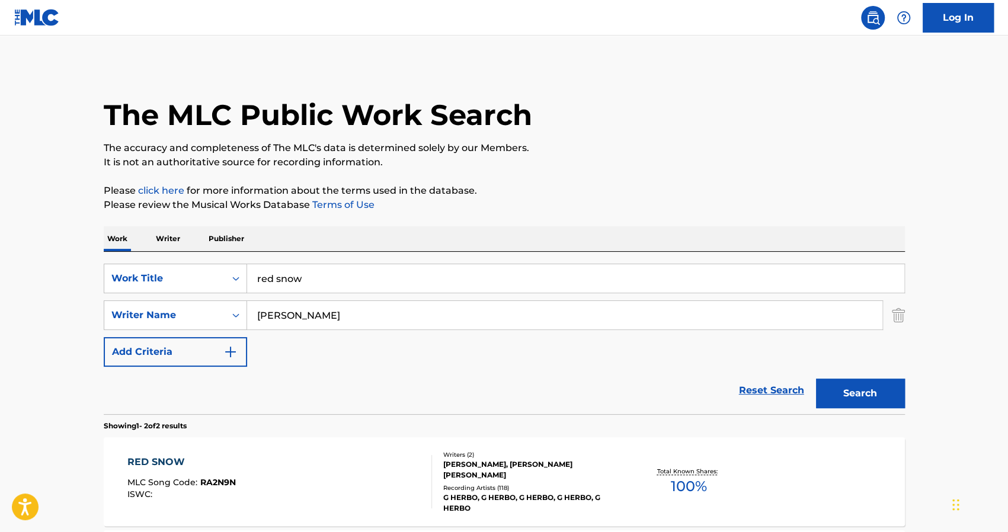
scroll to position [128, 0]
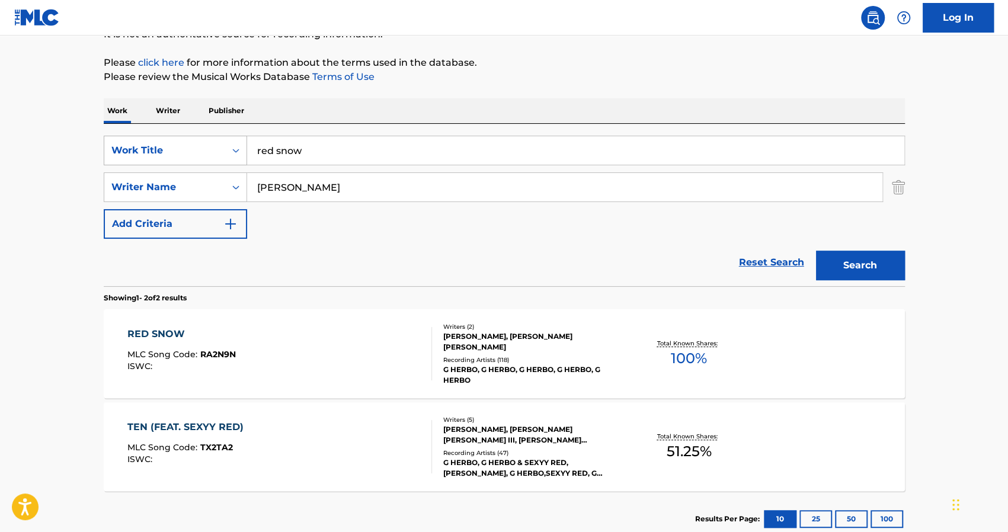
drag, startPoint x: 301, startPoint y: 153, endPoint x: 217, endPoint y: 144, distance: 84.1
click at [217, 144] on div "SearchWithCriteria16382486-1d7e-4091-a578-4fd2b33a1009 Work Title red snow" at bounding box center [504, 151] width 801 height 30
type input "is ya ready"
drag, startPoint x: 361, startPoint y: 196, endPoint x: 230, endPoint y: 188, distance: 131.2
click at [230, 188] on div "SearchWithCriteria0977ecbe-6378-4b14-b79d-0532d4b898c5 Writer Name [PERSON_NAME]" at bounding box center [504, 187] width 801 height 30
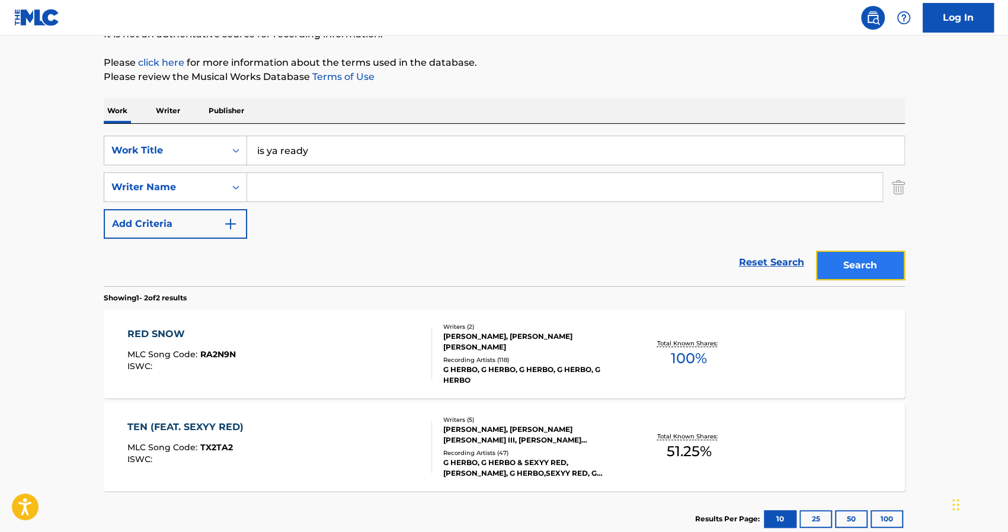
click at [889, 270] on button "Search" at bounding box center [860, 266] width 89 height 30
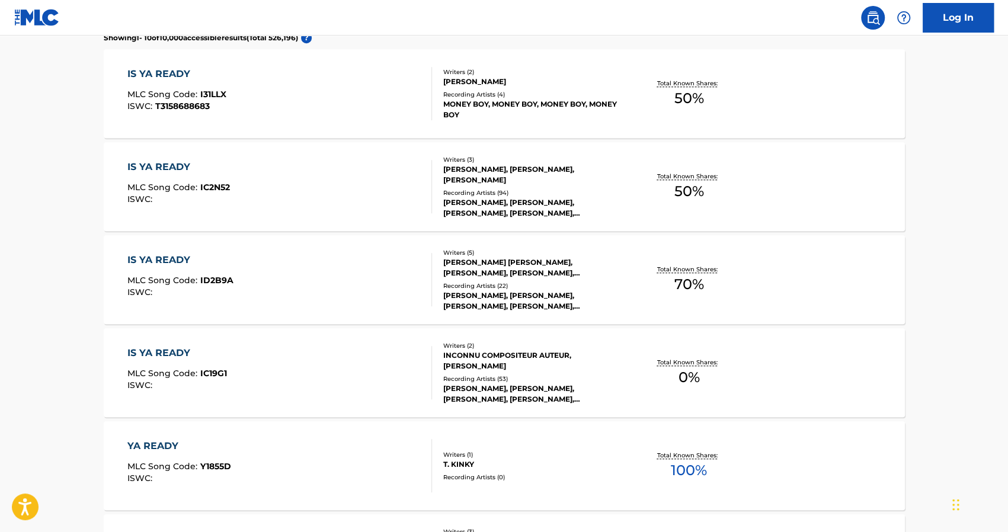
scroll to position [386, 0]
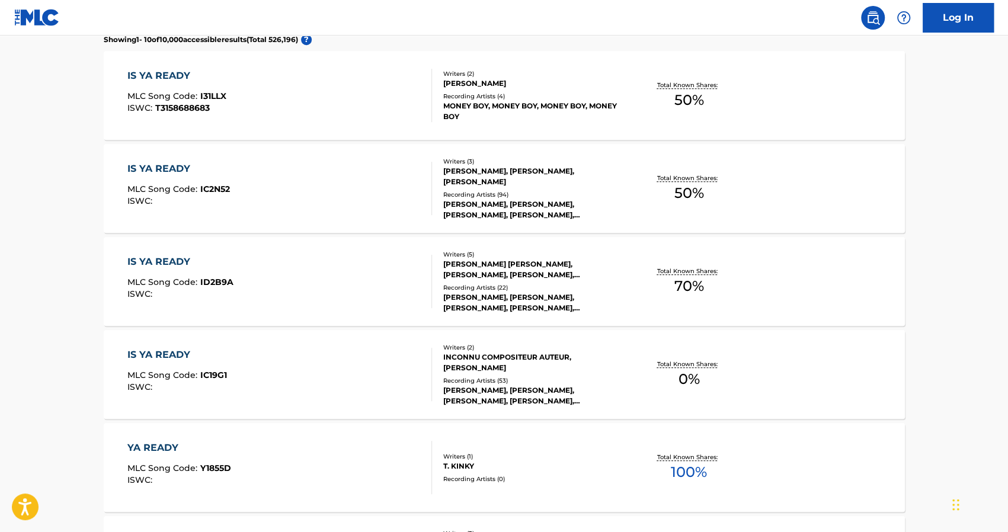
click at [181, 269] on div "IS YA READY MLC Song Code : ID2B9A ISWC :" at bounding box center [180, 281] width 106 height 53
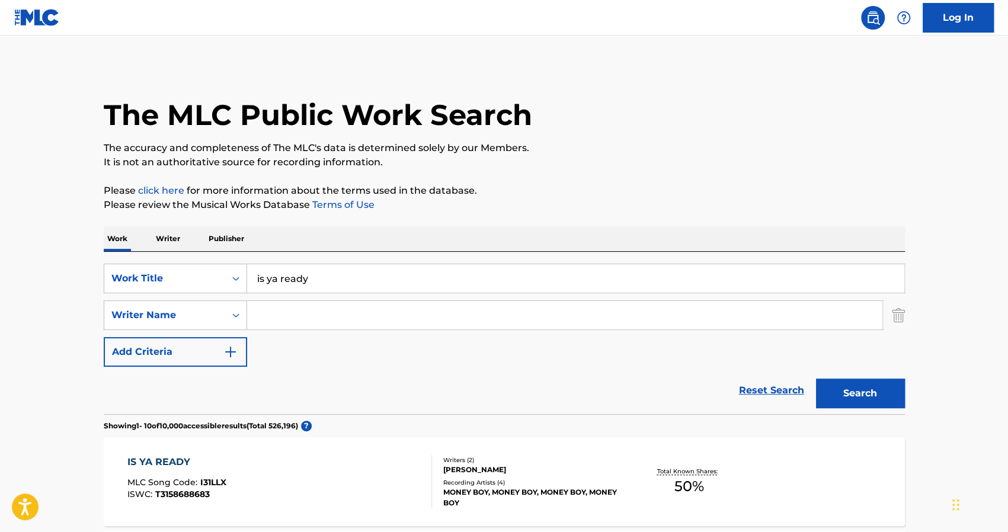
drag, startPoint x: 329, startPoint y: 278, endPoint x: 249, endPoint y: 278, distance: 80.6
click at [249, 278] on input "is ya ready" at bounding box center [575, 278] width 657 height 28
type input "should have saw it"
click at [825, 397] on button "Search" at bounding box center [860, 393] width 89 height 30
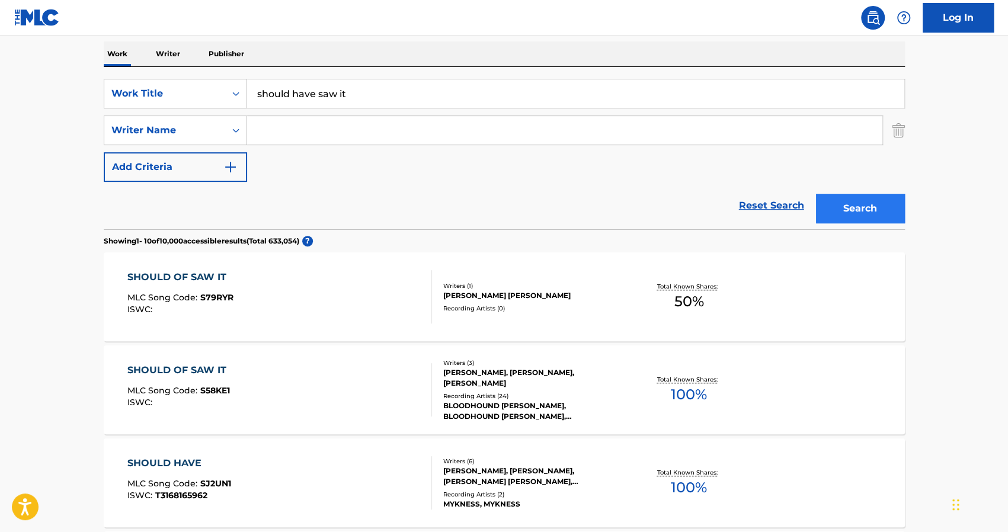
scroll to position [186, 0]
click at [172, 365] on div "SHOULD OF SAW IT" at bounding box center [179, 369] width 105 height 14
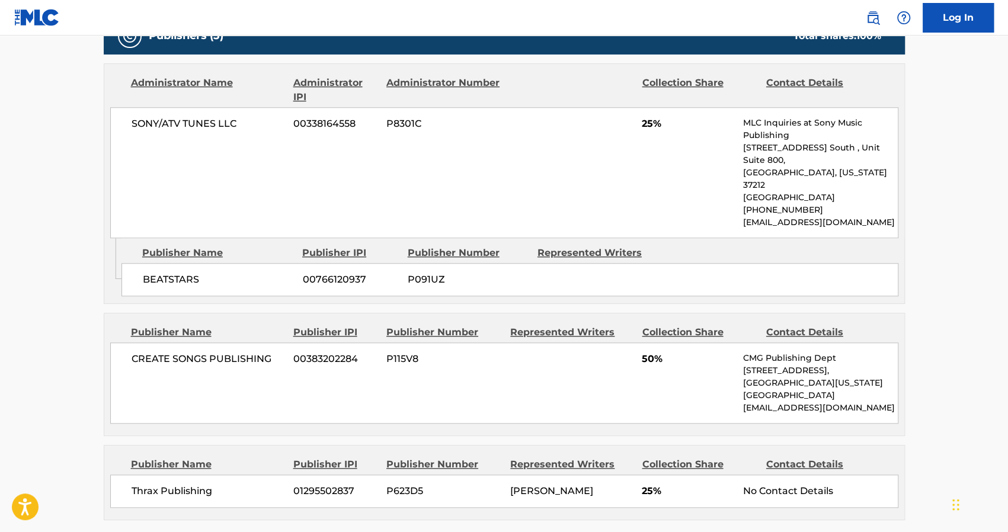
scroll to position [561, 0]
